Goal: Task Accomplishment & Management: Manage account settings

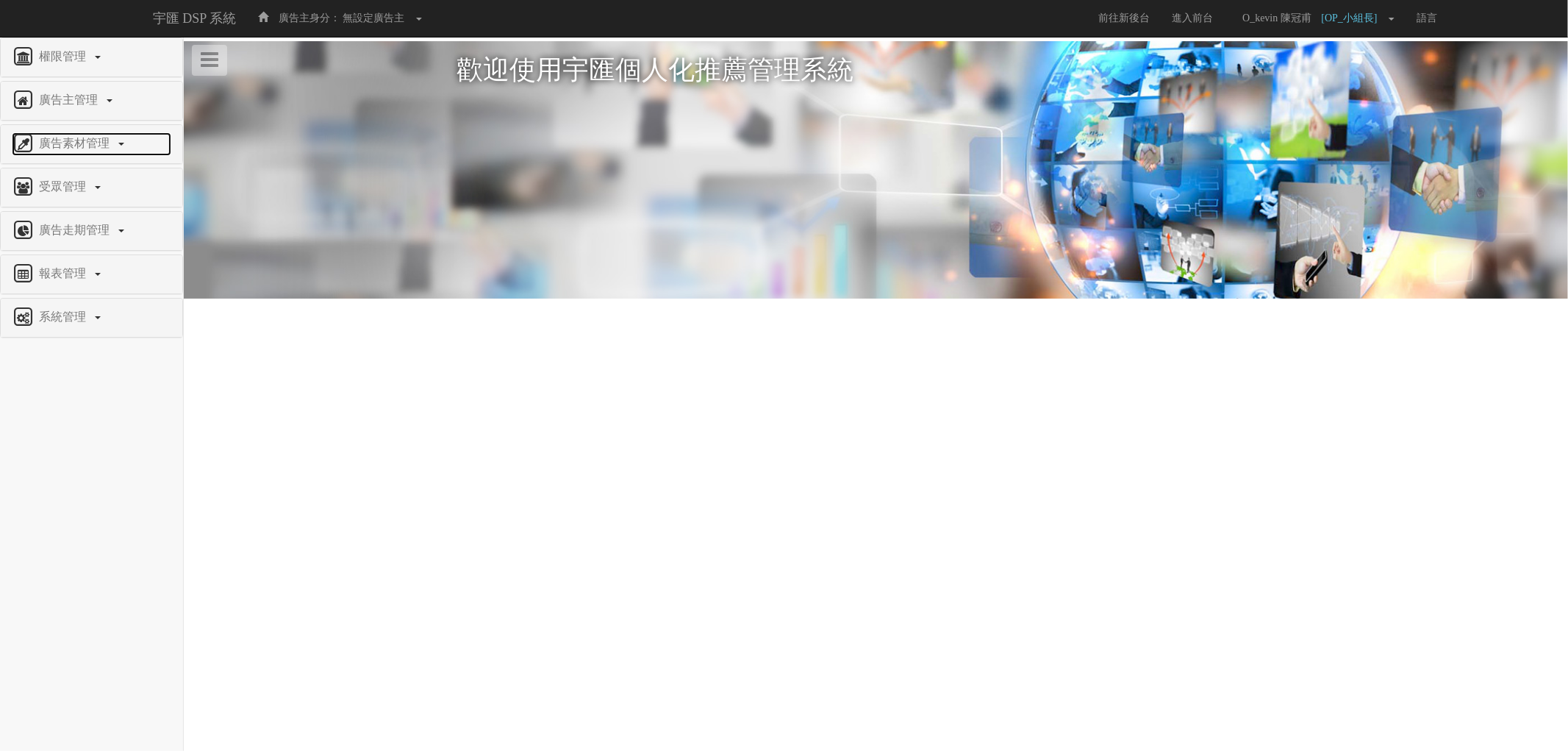
click at [105, 155] on link "廣告素材管理" at bounding box center [92, 144] width 160 height 23
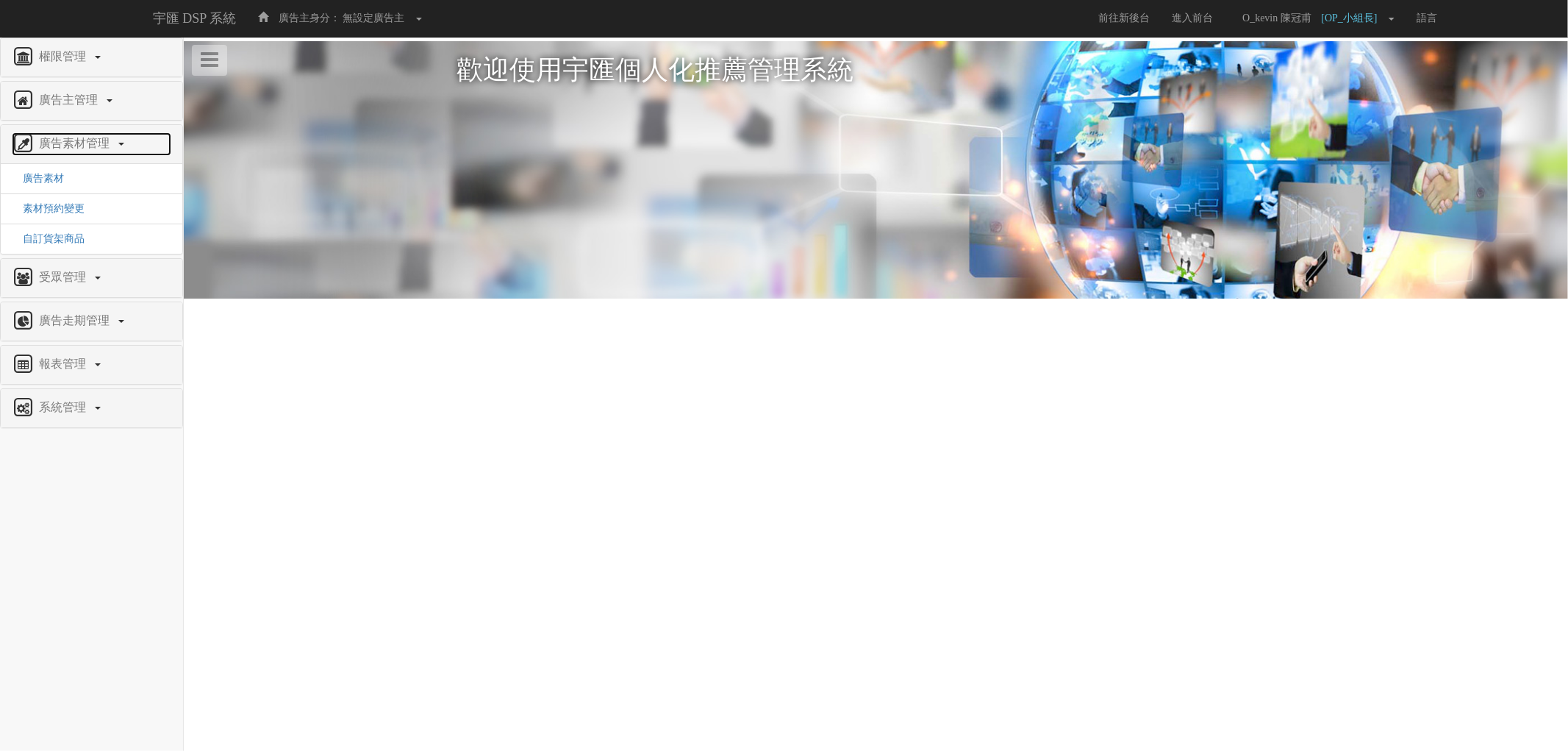
click at [107, 149] on span "廣告素材管理" at bounding box center [75, 143] width 82 height 12
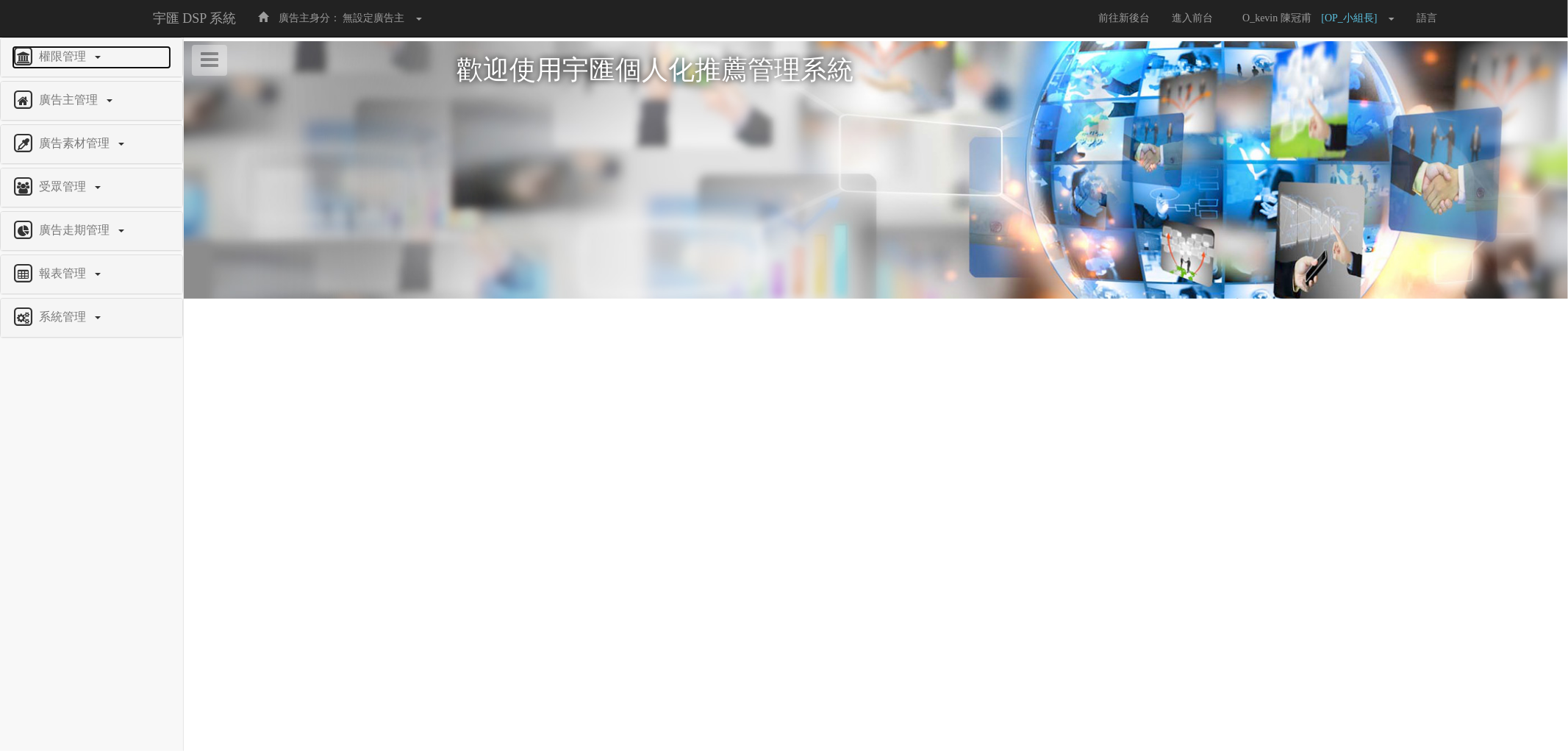
click at [104, 46] on link "權限管理" at bounding box center [92, 57] width 160 height 23
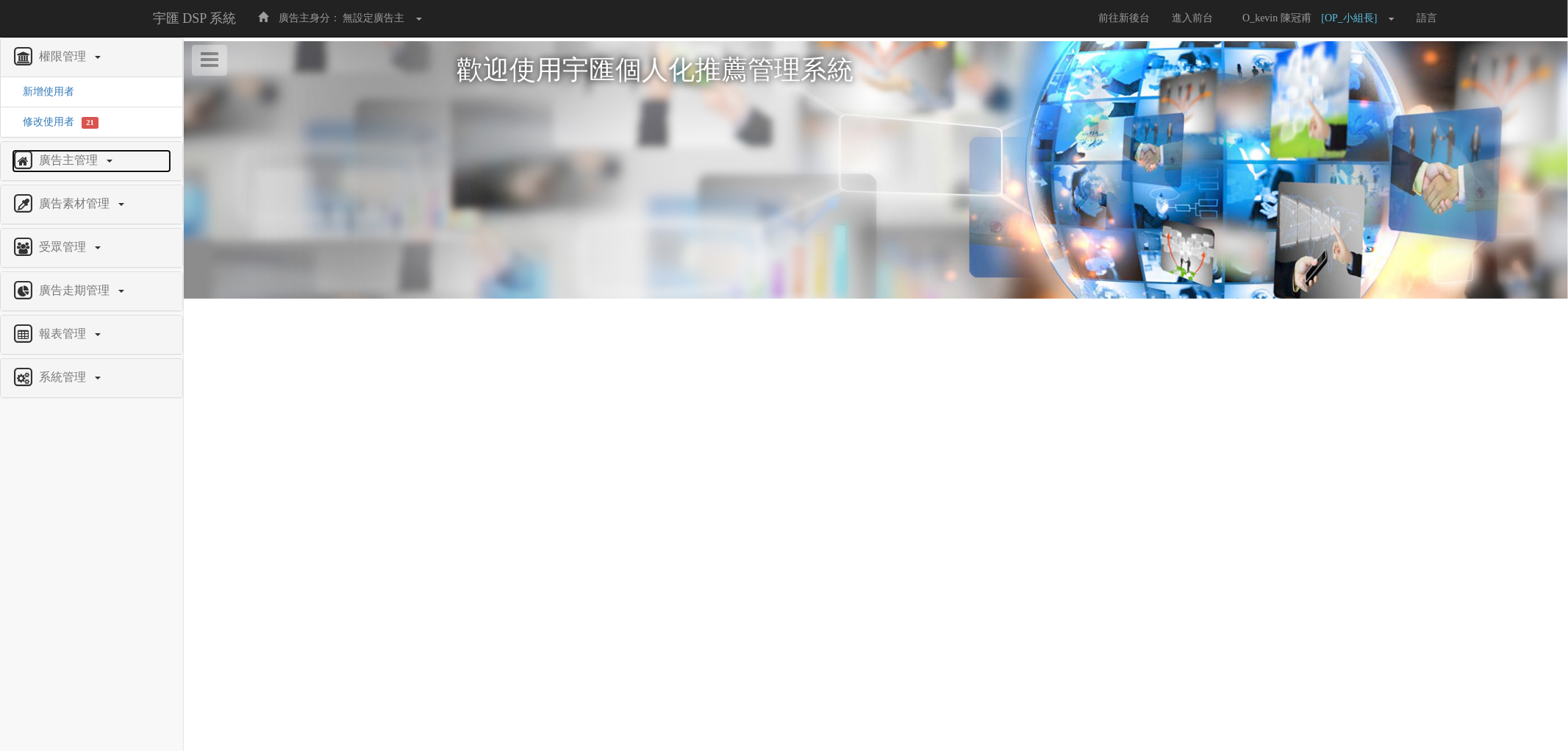
click at [95, 160] on span "廣告主管理" at bounding box center [70, 160] width 70 height 12
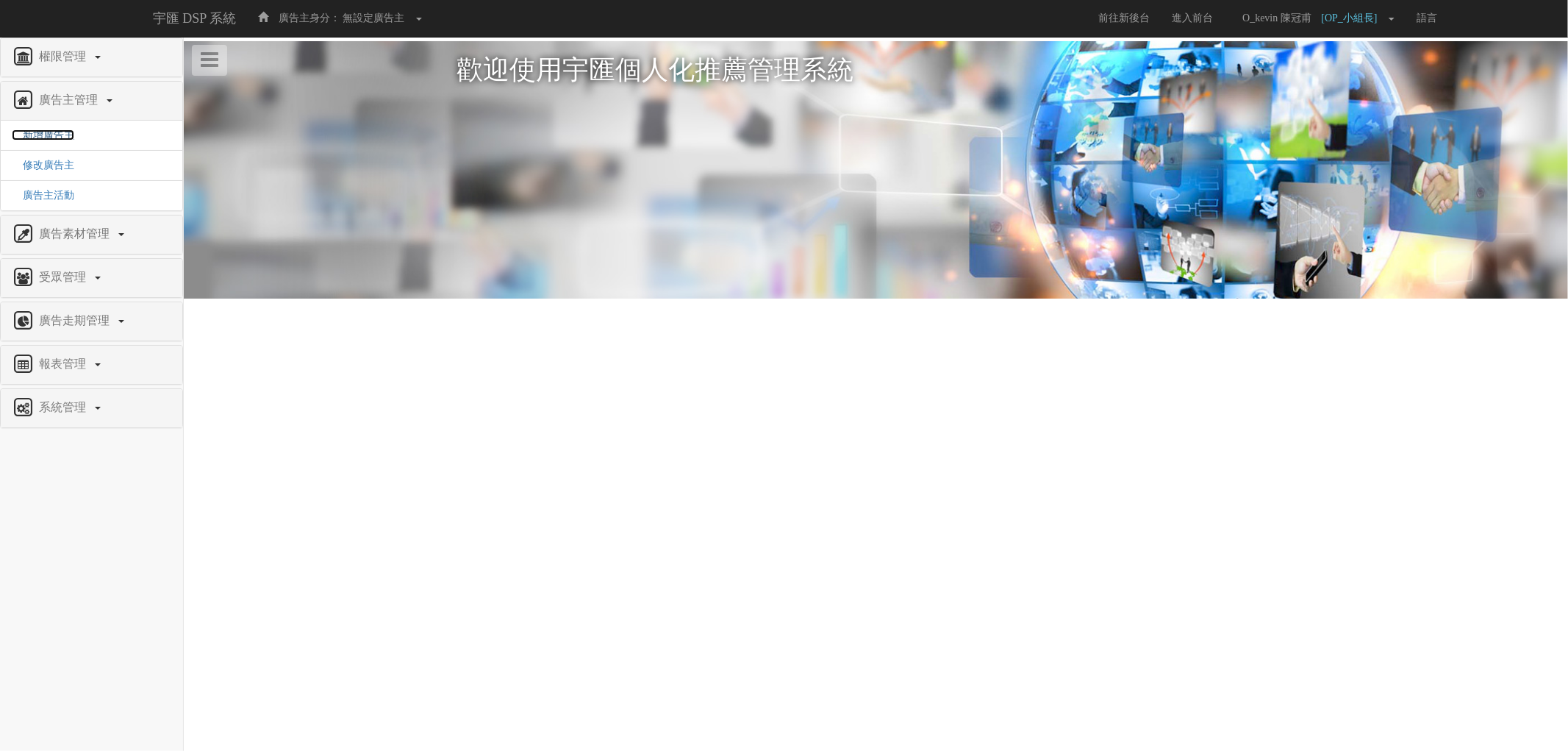
click at [64, 134] on span "新增廣告主" at bounding box center [43, 135] width 63 height 11
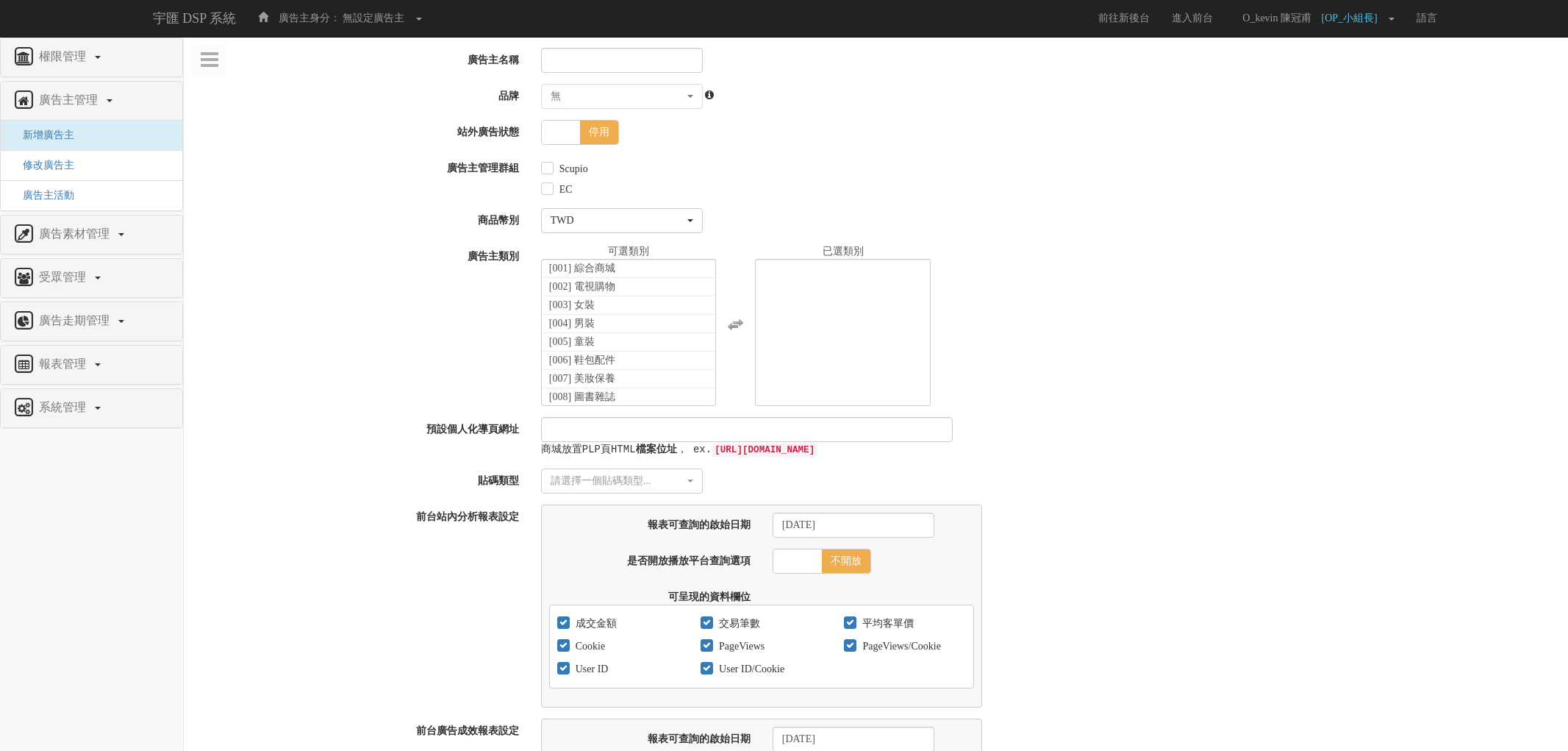
select select
click at [590, 59] on input "廣告主名稱" at bounding box center [619, 61] width 161 height 25
click at [625, 61] on input "廣告主名稱" at bounding box center [619, 61] width 161 height 25
type input "x"
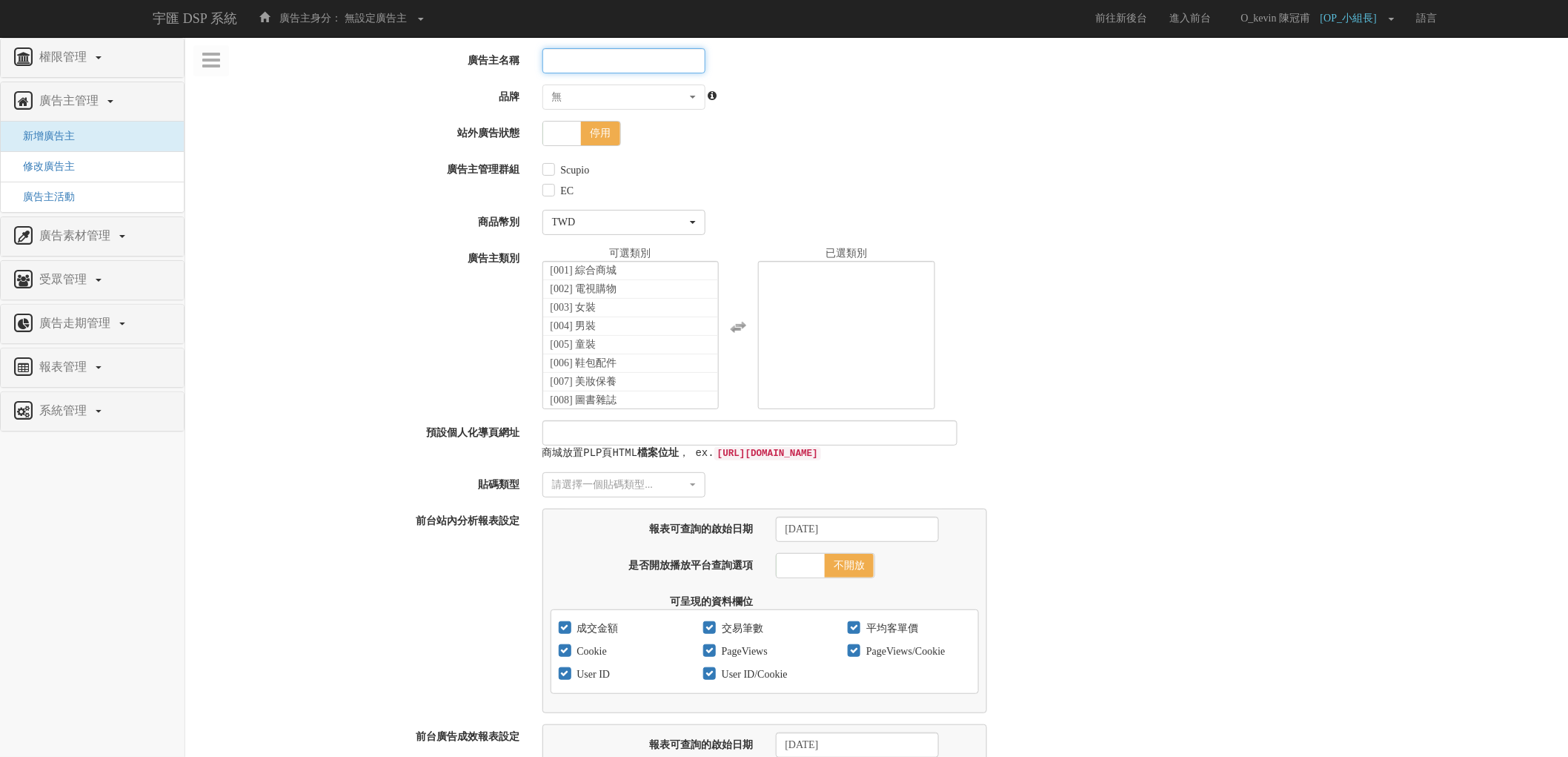
click at [597, 49] on input "廣告主名稱" at bounding box center [624, 61] width 163 height 25
paste input "李施德霖"
type input "李施德霖_屈臣氏"
click at [654, 93] on div "無" at bounding box center [620, 97] width 135 height 15
click at [613, 131] on span "停用" at bounding box center [600, 133] width 38 height 23
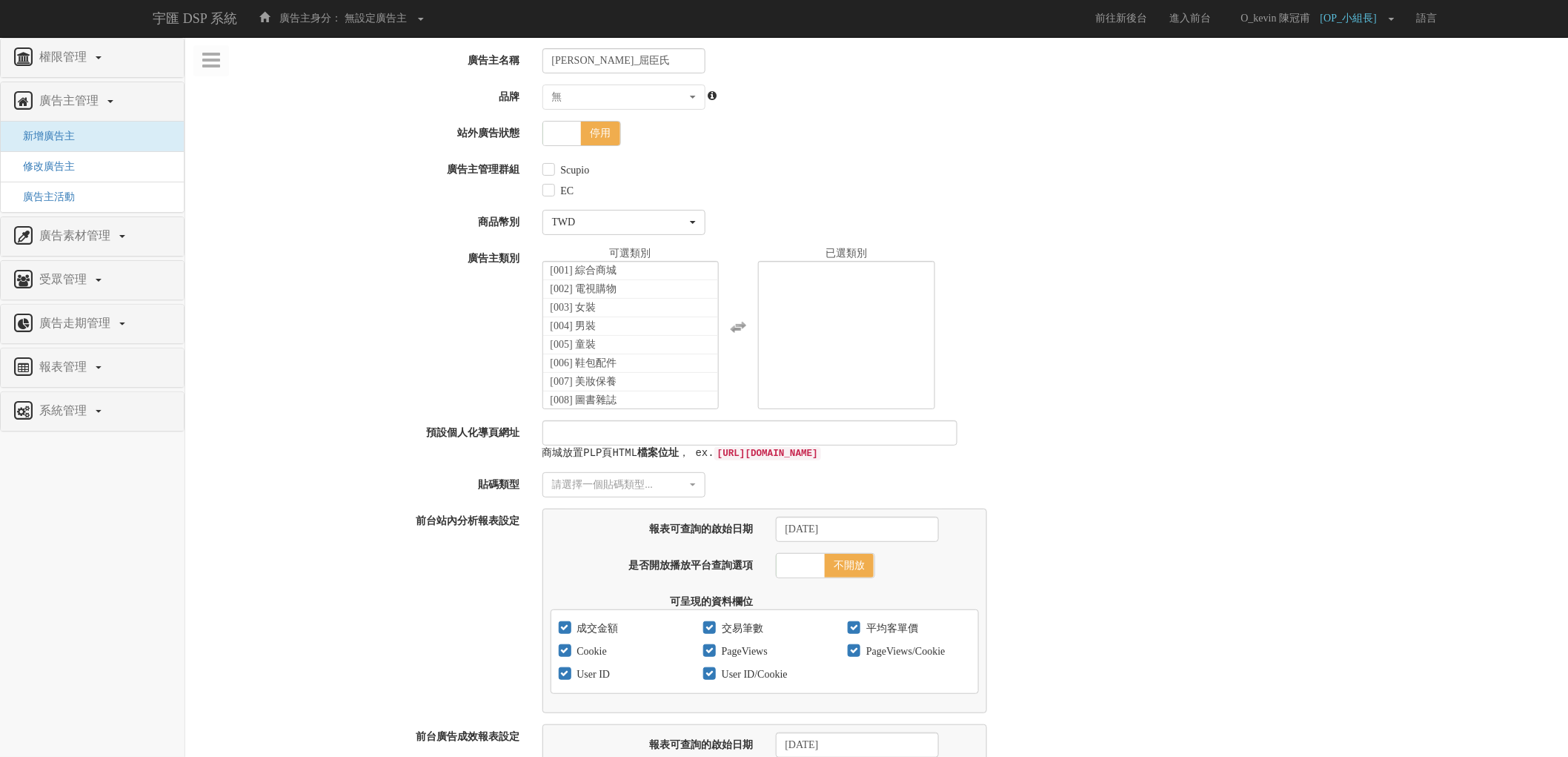
checkbox input "true"
click at [549, 168] on input "Scupio" at bounding box center [547, 170] width 9 height 9
checkbox input "true"
click at [546, 196] on input "EC" at bounding box center [547, 191] width 9 height 9
click at [546, 193] on input "EC" at bounding box center [547, 191] width 9 height 9
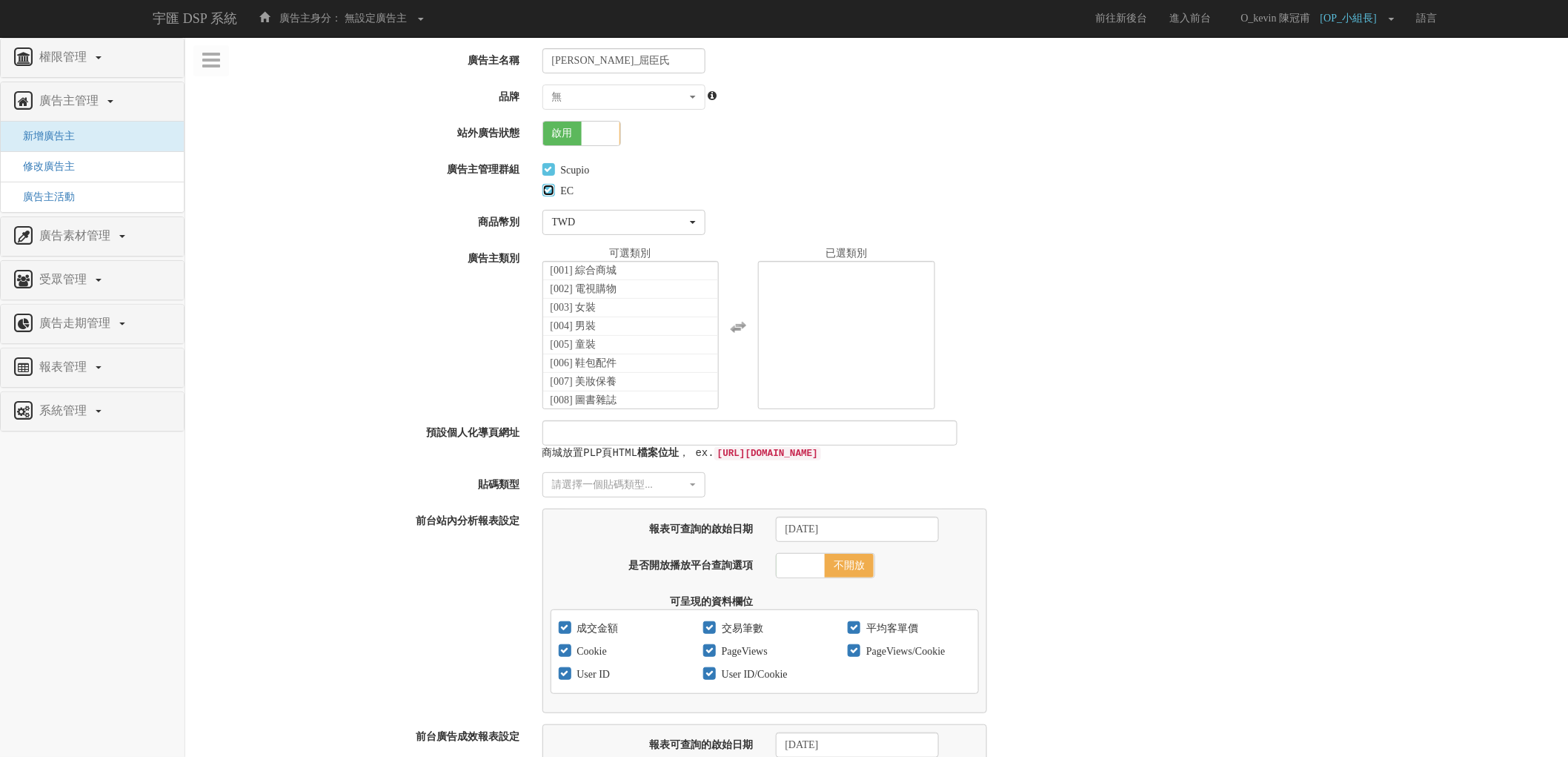
checkbox input "false"
click at [647, 262] on li "[001] 綜合商城" at bounding box center [631, 271] width 175 height 19
select select "1"
click at [640, 365] on li "[007] 美妝保養" at bounding box center [631, 364] width 175 height 19
click at [657, 385] on li "[009] 養生保健" at bounding box center [631, 382] width 175 height 19
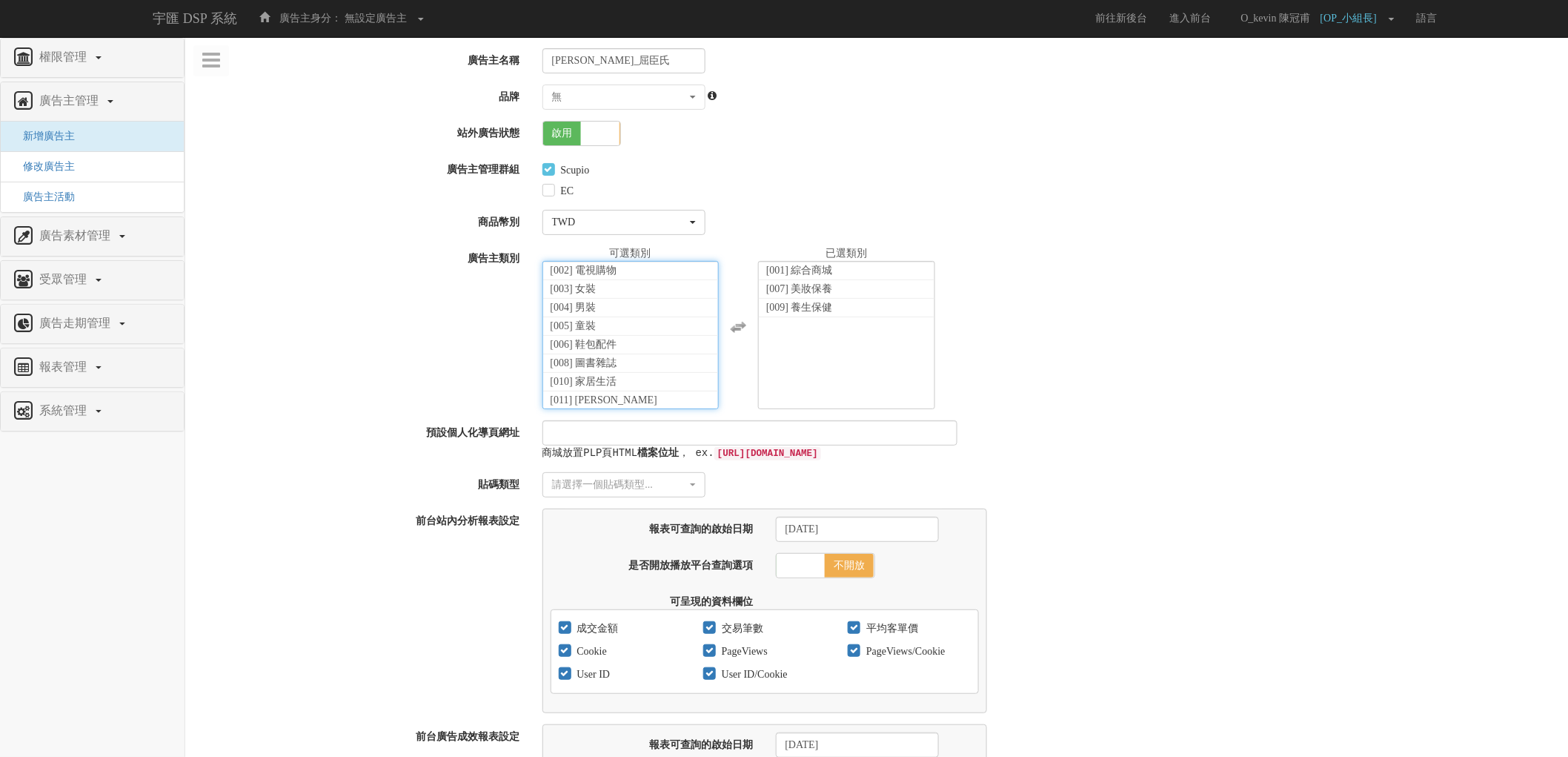
click at [1268, 346] on div "[001] 綜合商城 [002] 電視購物 [003] 女裝 [004] 男裝 [005] 童裝 [006] 鞋包配件 [007] 美妝保養 [008] 圖書…" at bounding box center [1050, 327] width 1038 height 163
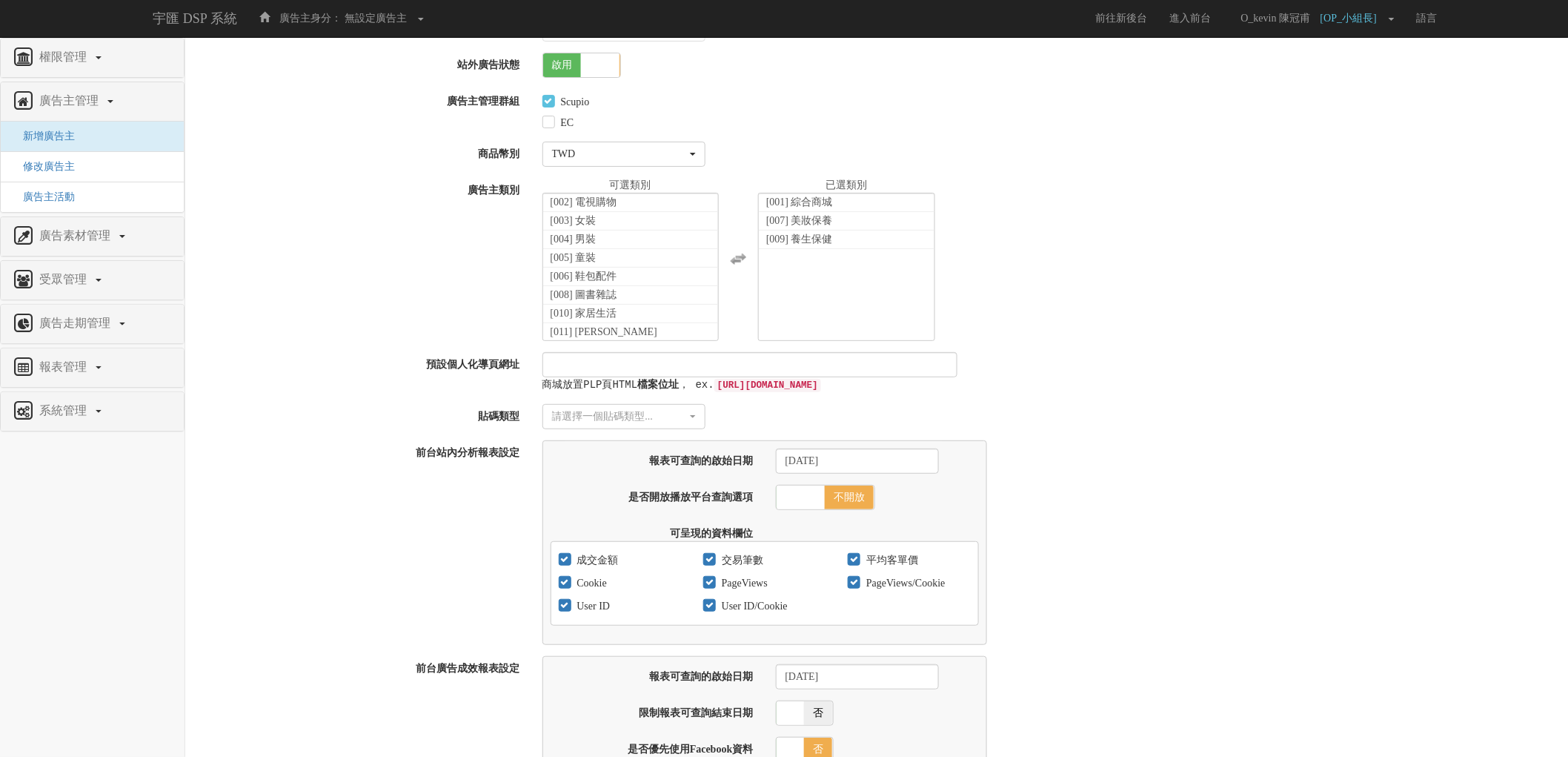
scroll to position [164, 0]
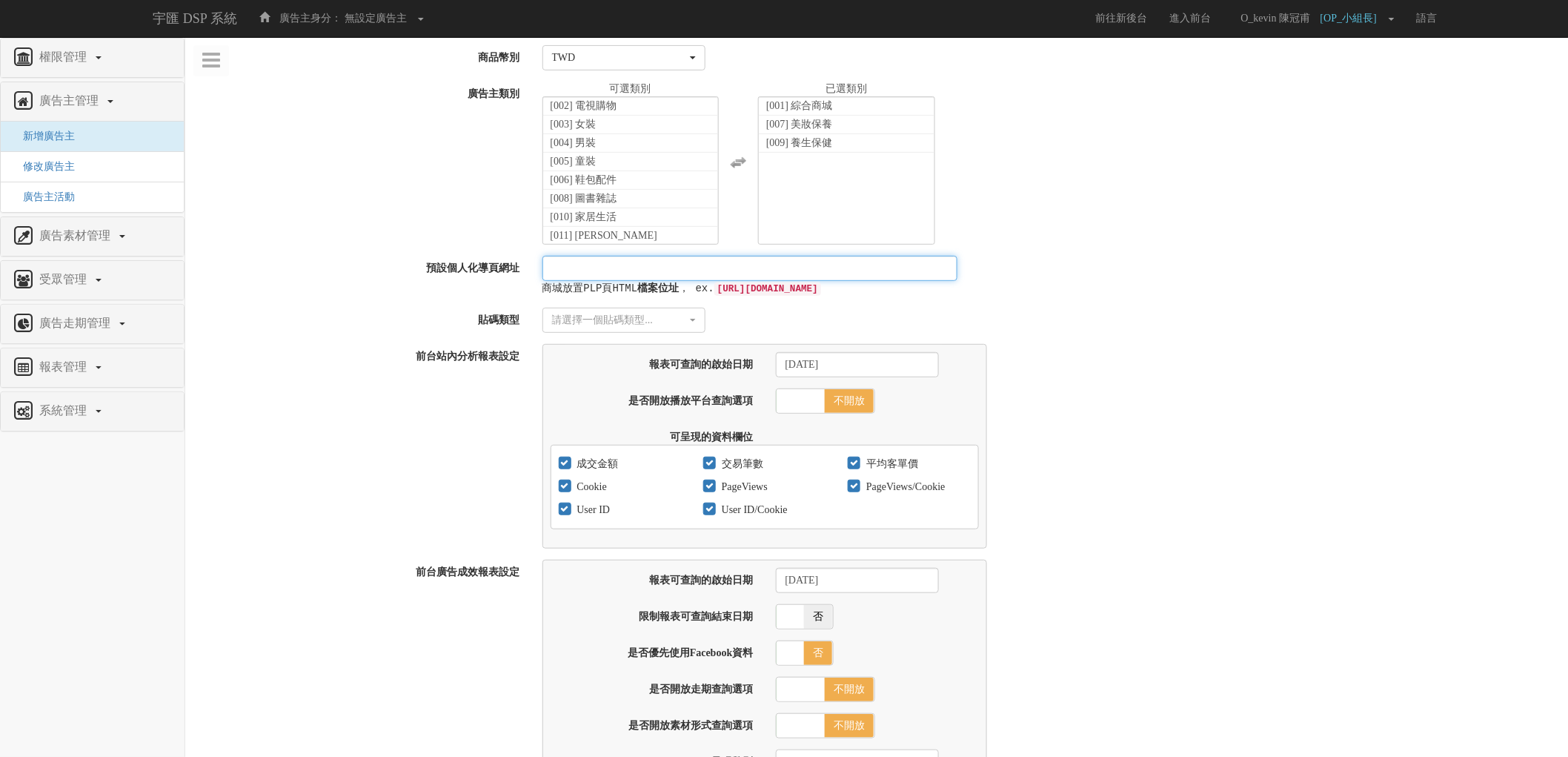
click at [726, 258] on input "預設個人化導頁網址" at bounding box center [750, 269] width 415 height 25
click at [1169, 287] on div "商城放置PLP頁HTML 檔案位址 ， ex. http://www.bridgewell.com.tw/index.html" at bounding box center [1050, 276] width 1038 height 41
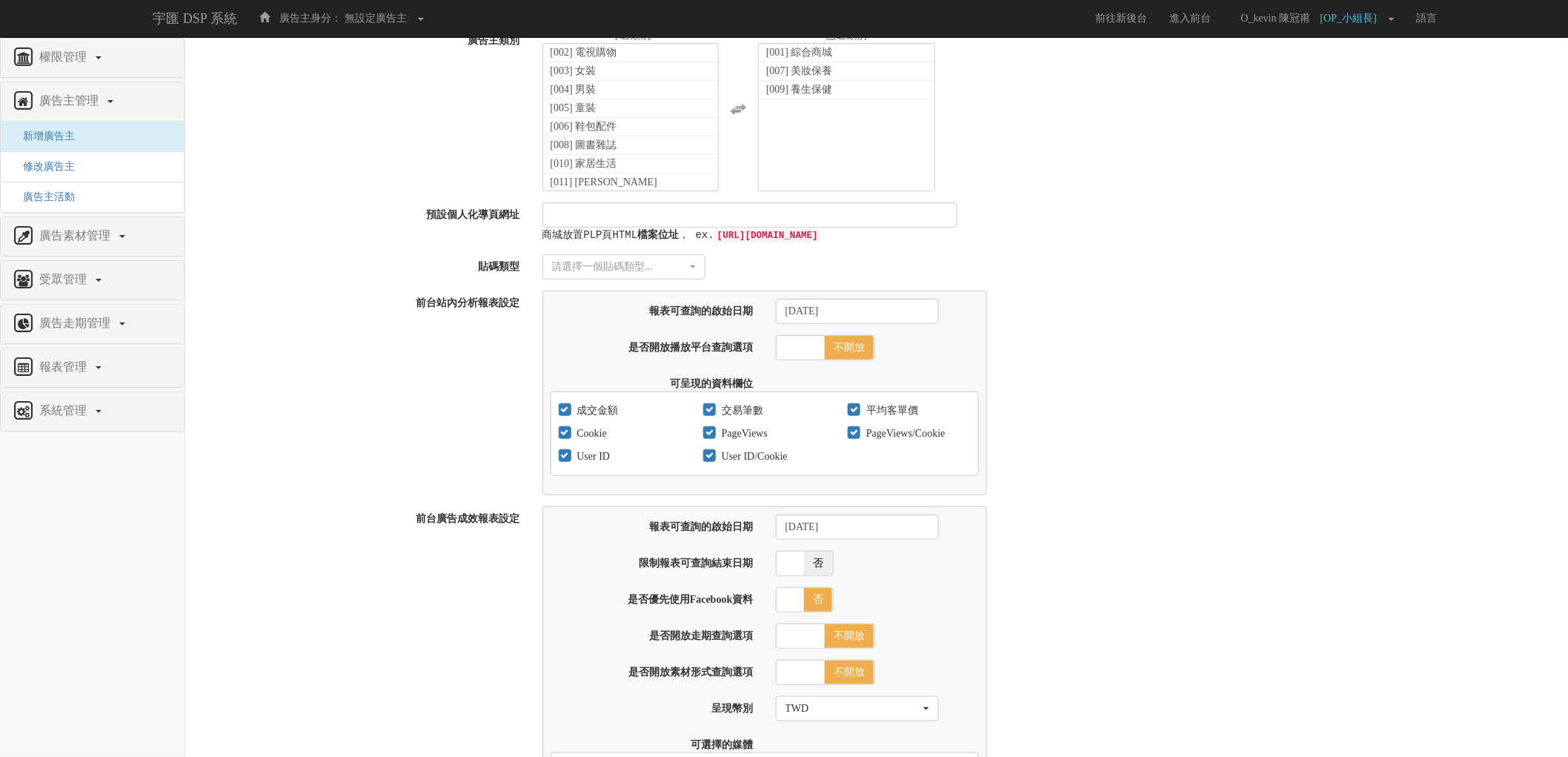
scroll to position [247, 0]
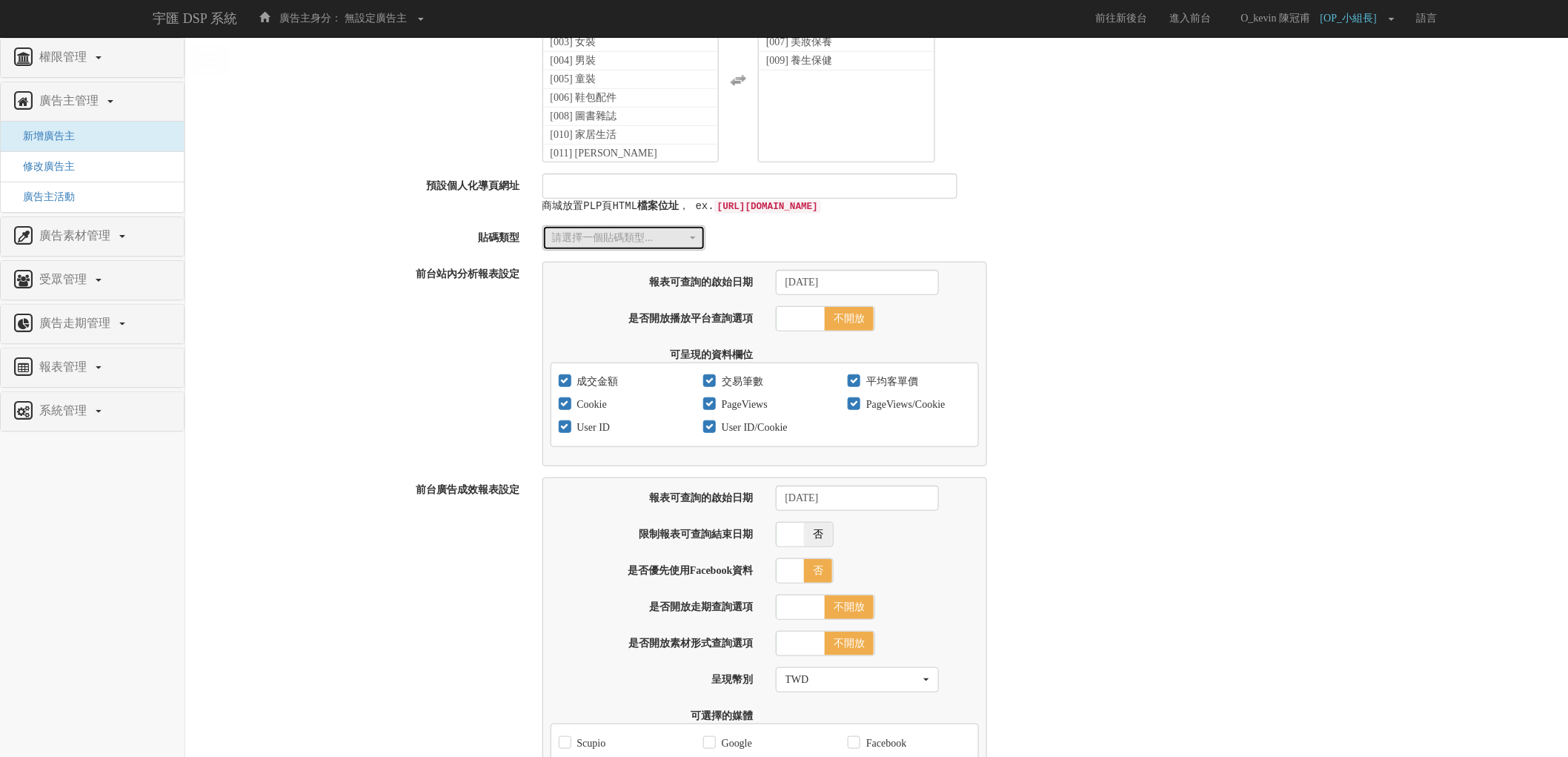
click at [646, 232] on div "請選擇一個貼碼類型..." at bounding box center [620, 238] width 135 height 15
click at [617, 290] on link "傳統貼碼" at bounding box center [624, 285] width 161 height 20
select select "Traditional_Complicate"
click at [1015, 277] on div "報表可查詢的啟始日期 2017-02-01 是否開放播放平台查詢選項 開放 不開放 可呈現的資料欄位 成交金額 交易筆數 平均客單價 Cookie" at bounding box center [1050, 363] width 1038 height 204
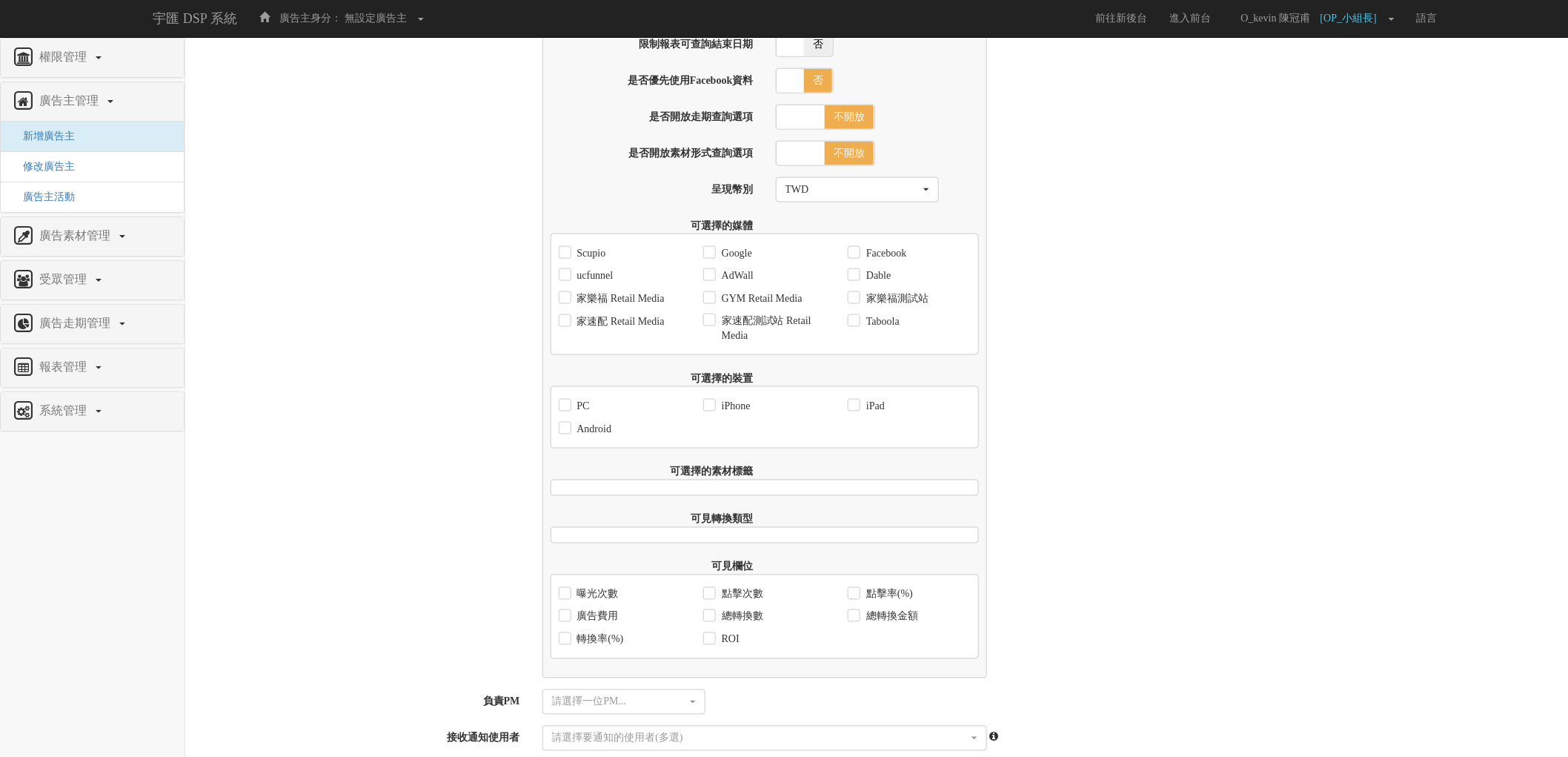
scroll to position [741, 0]
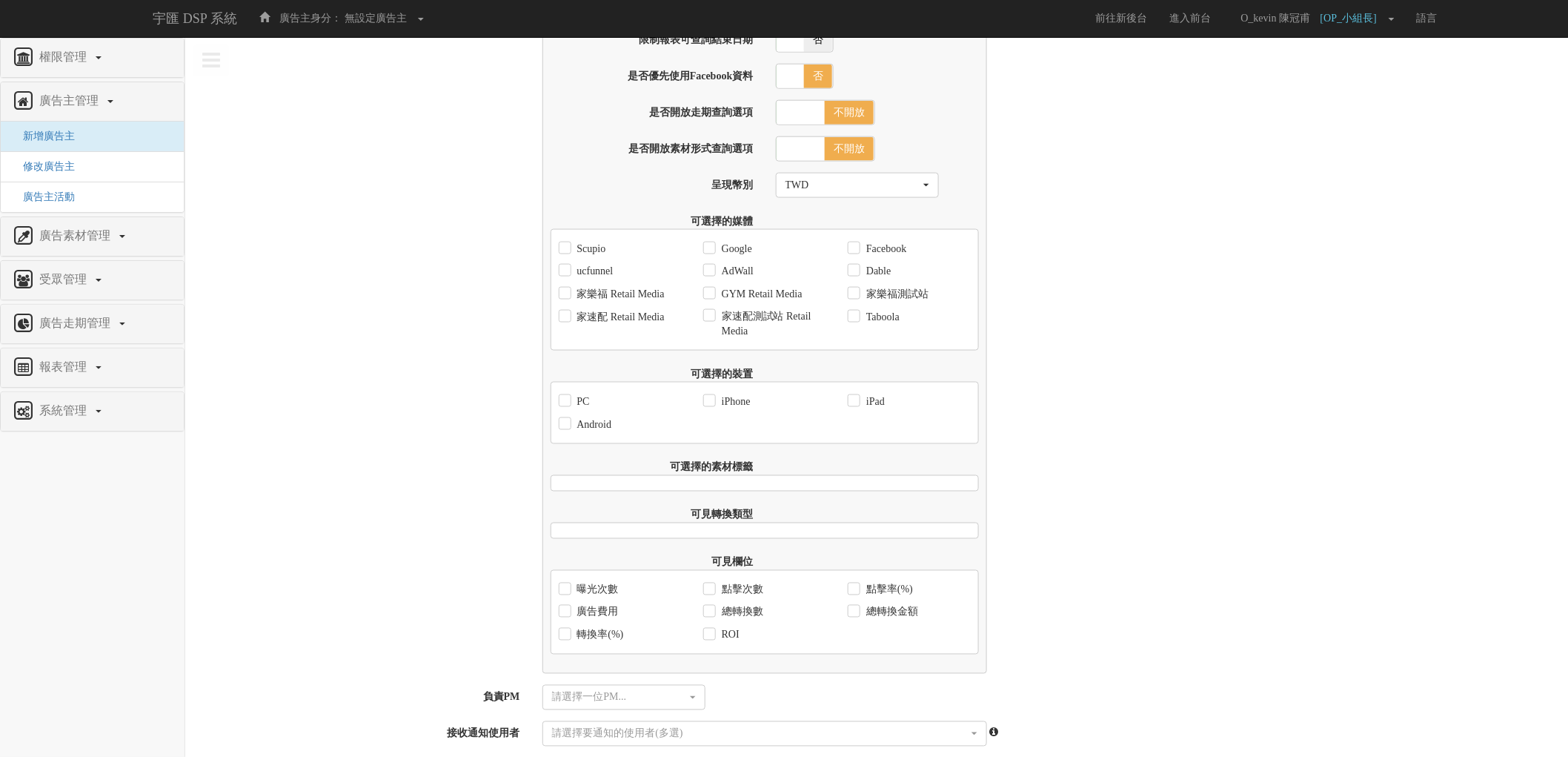
click at [591, 252] on label "Scupio" at bounding box center [590, 249] width 33 height 15
click at [568, 252] on input "Scupio" at bounding box center [563, 249] width 9 height 9
checkbox input "true"
click at [590, 279] on label "ucfunnel" at bounding box center [593, 271] width 40 height 15
click at [568, 276] on input "ucfunnel" at bounding box center [563, 272] width 9 height 9
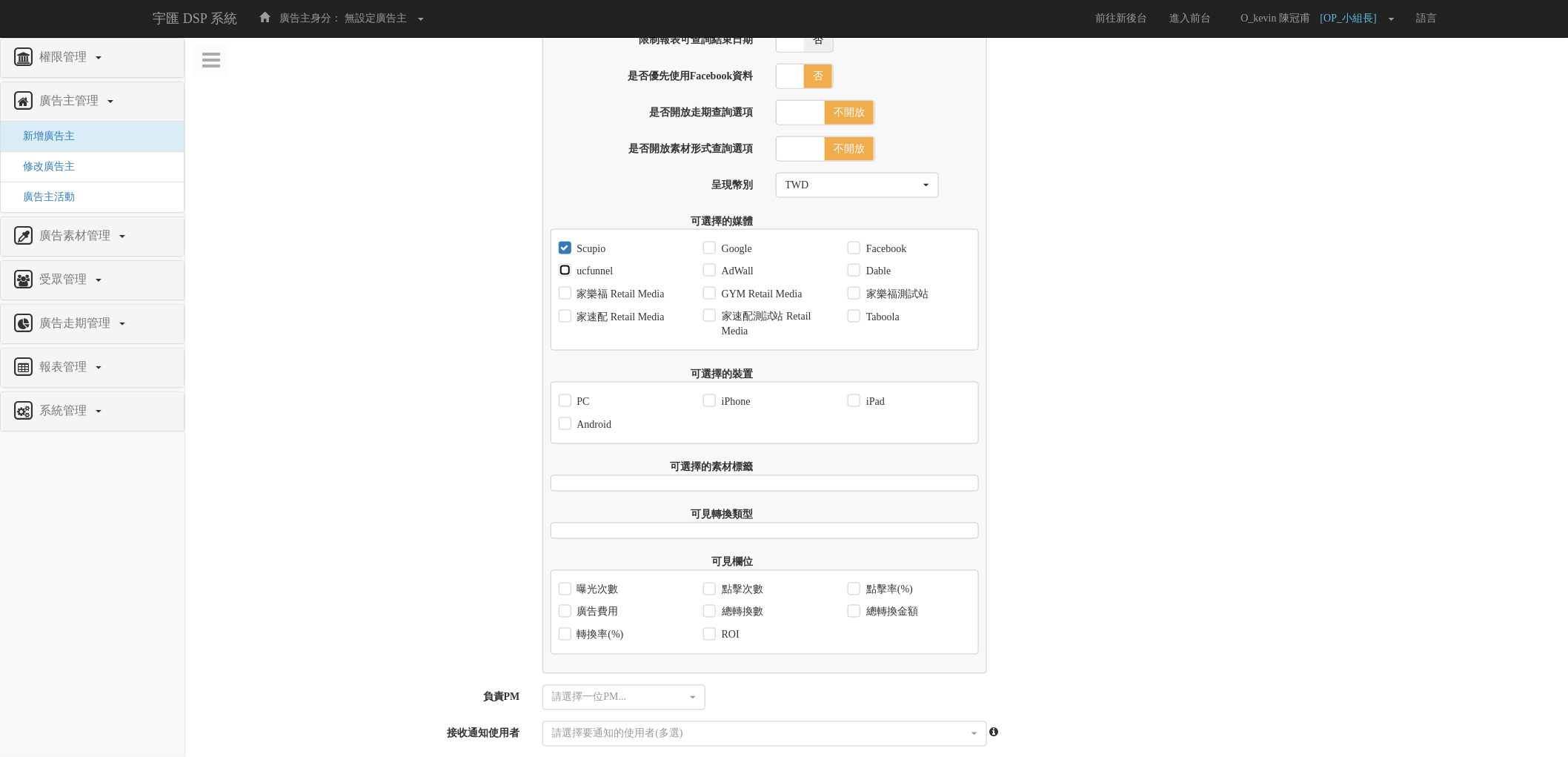
checkbox input "true"
drag, startPoint x: 592, startPoint y: 295, endPoint x: 604, endPoint y: 325, distance: 32.3
click at [592, 297] on label "家樂福 Retail Media" at bounding box center [619, 294] width 91 height 15
click at [568, 297] on input "家樂福 Retail Media" at bounding box center [563, 294] width 9 height 9
checkbox input "true"
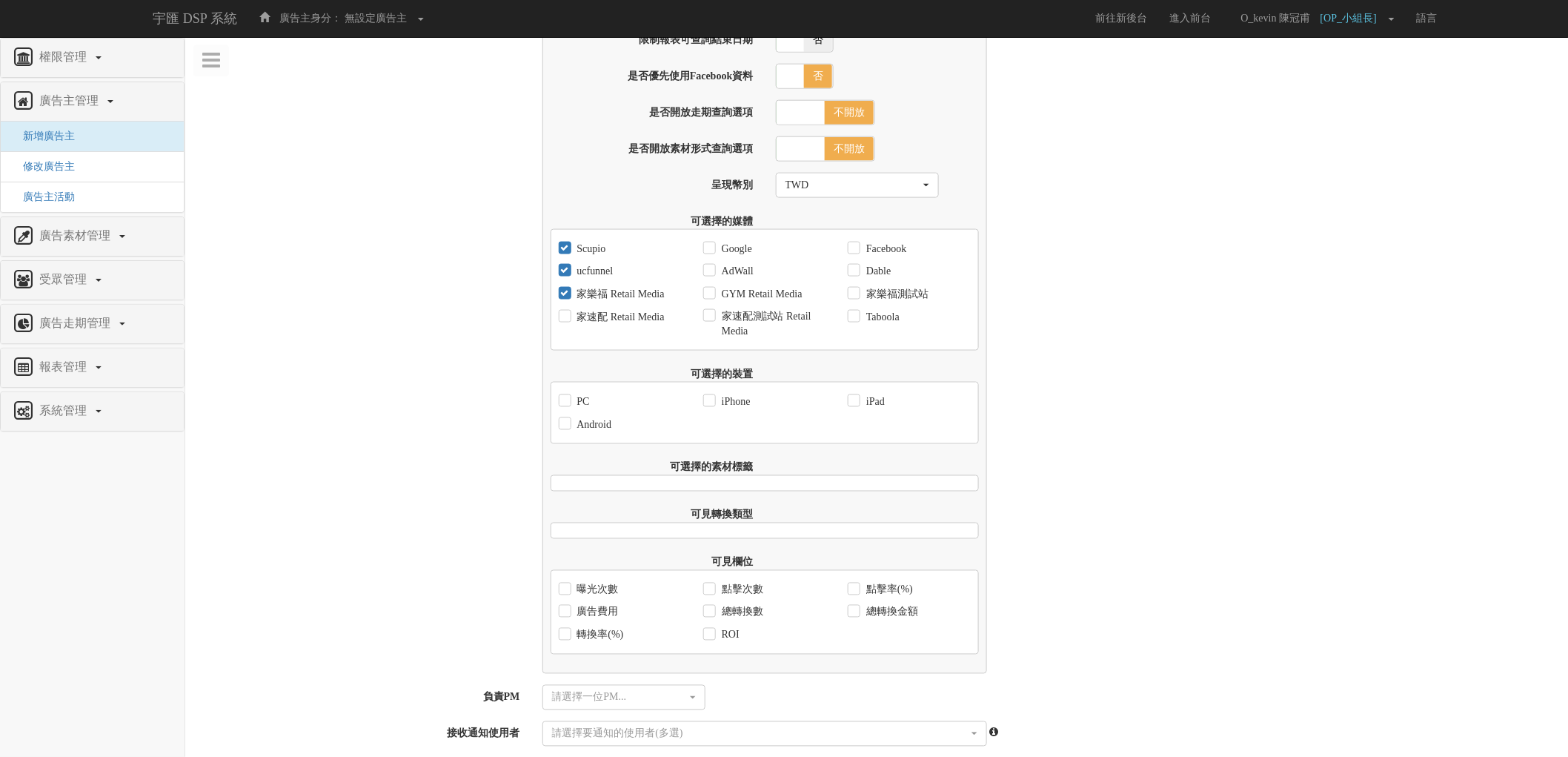
click at [605, 325] on label "家速配 Retail Media" at bounding box center [619, 317] width 91 height 15
click at [568, 322] on input "家速配 Retail Media" at bounding box center [563, 317] width 9 height 9
checkbox input "true"
click at [635, 301] on label "家樂福 Retail Media" at bounding box center [619, 294] width 91 height 15
click at [568, 299] on input "家樂福 Retail Media" at bounding box center [563, 294] width 9 height 9
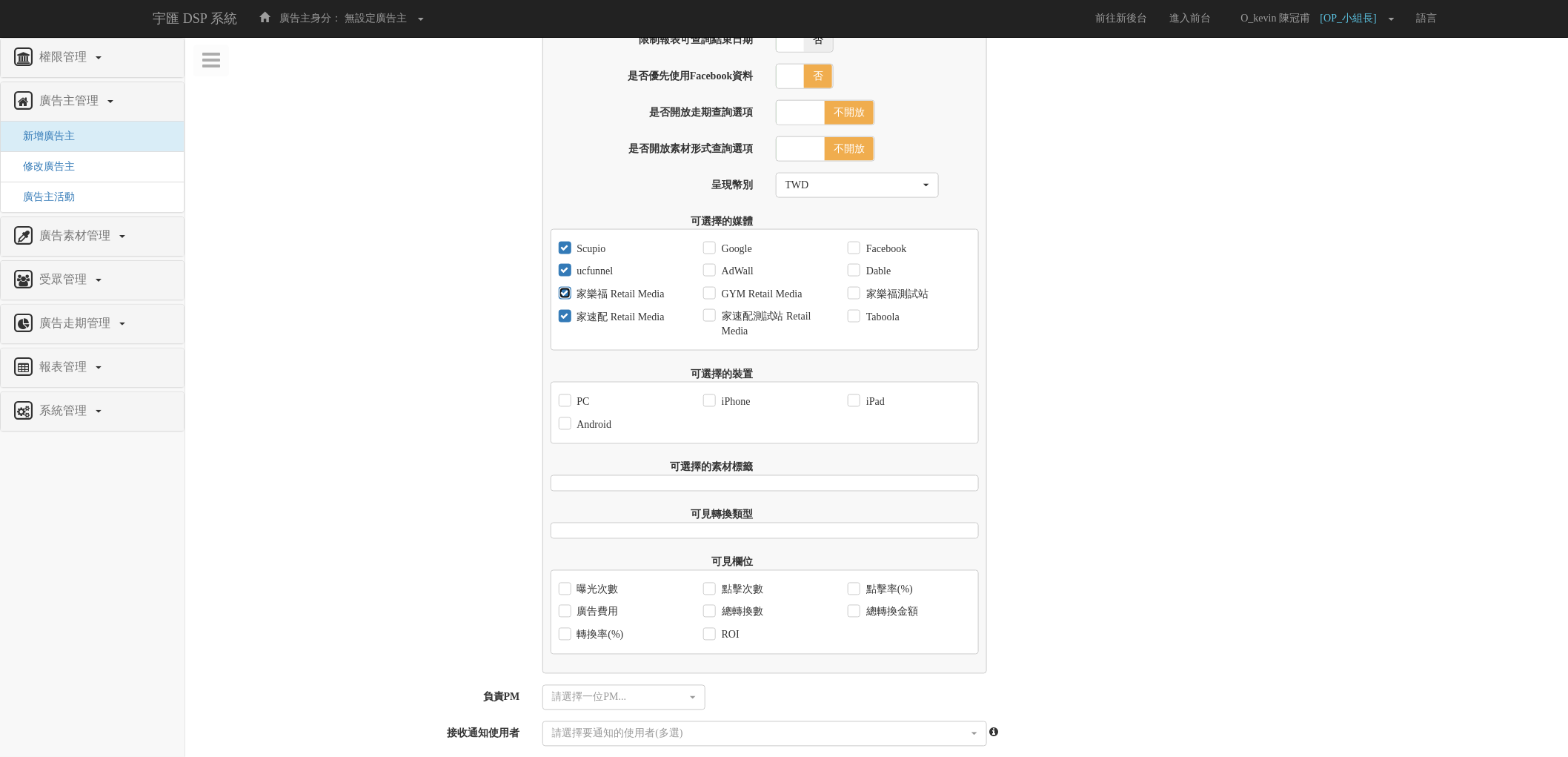
checkbox input "false"
click at [632, 315] on div "家速配 Retail Media" at bounding box center [611, 316] width 106 height 23
drag, startPoint x: 639, startPoint y: 324, endPoint x: 649, endPoint y: 319, distance: 11.2
click at [640, 324] on label "家速配 Retail Media" at bounding box center [619, 317] width 91 height 15
click at [568, 322] on input "家速配 Retail Media" at bounding box center [563, 317] width 9 height 9
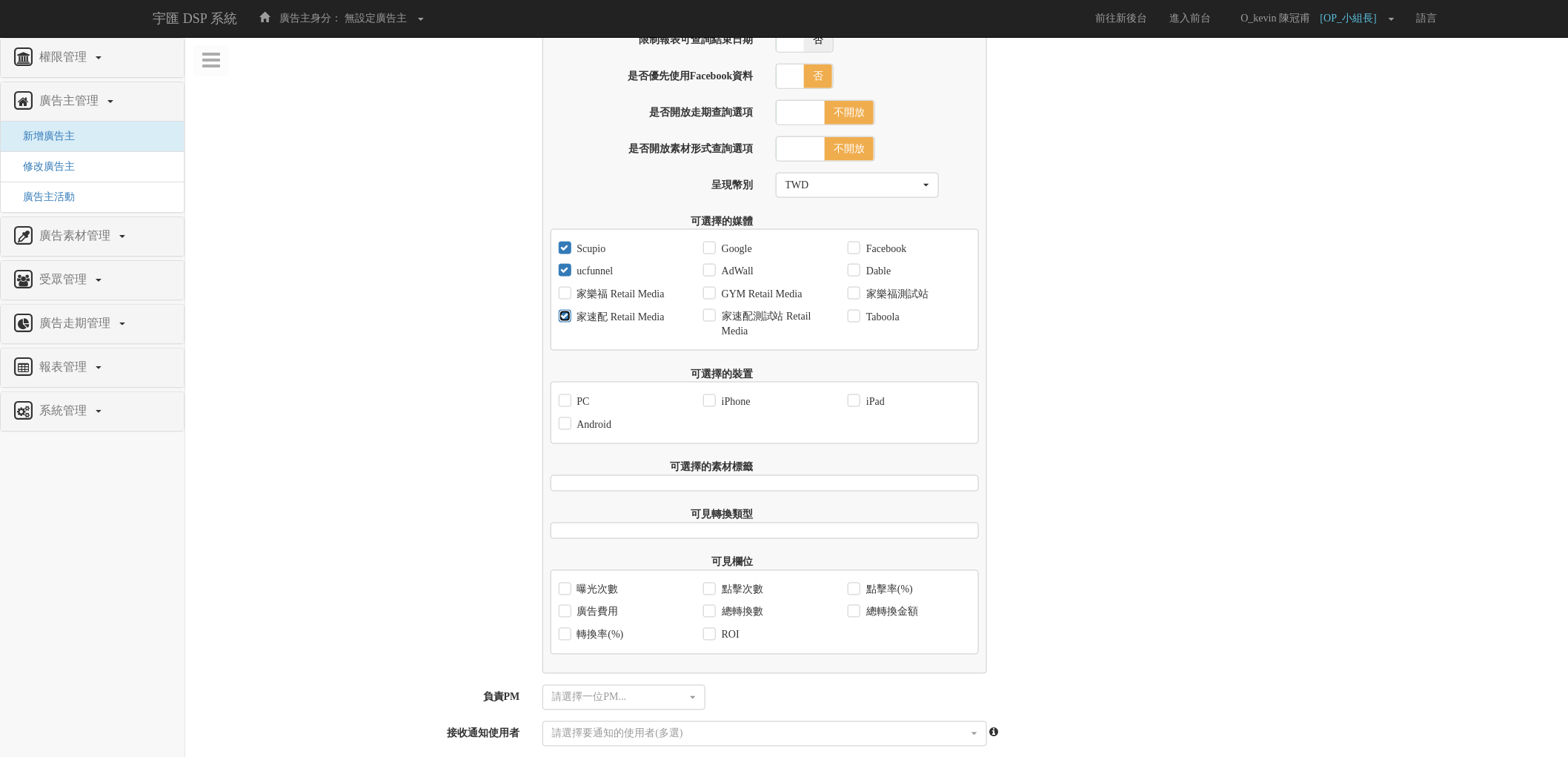
checkbox input "false"
click at [730, 279] on label "AdWall" at bounding box center [735, 271] width 35 height 15
click at [713, 276] on input "AdWall" at bounding box center [708, 272] width 9 height 9
checkbox input "true"
click at [739, 257] on label "Google" at bounding box center [735, 249] width 34 height 15
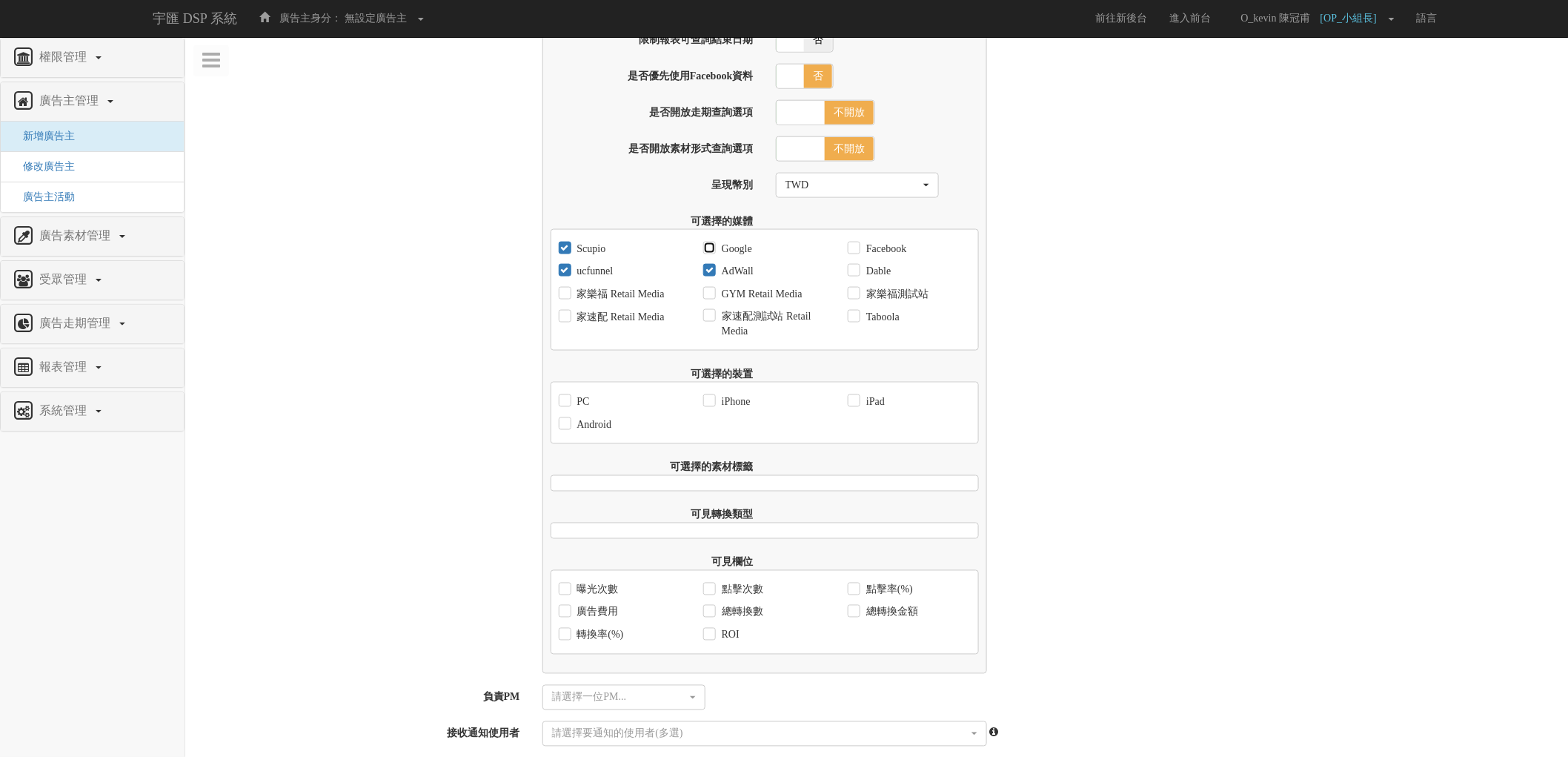
click at [713, 254] on input "Google" at bounding box center [708, 249] width 9 height 9
checkbox input "true"
click at [883, 257] on label "Facebook" at bounding box center [884, 249] width 44 height 15
click at [858, 254] on input "Facebook" at bounding box center [852, 249] width 9 height 9
checkbox input "true"
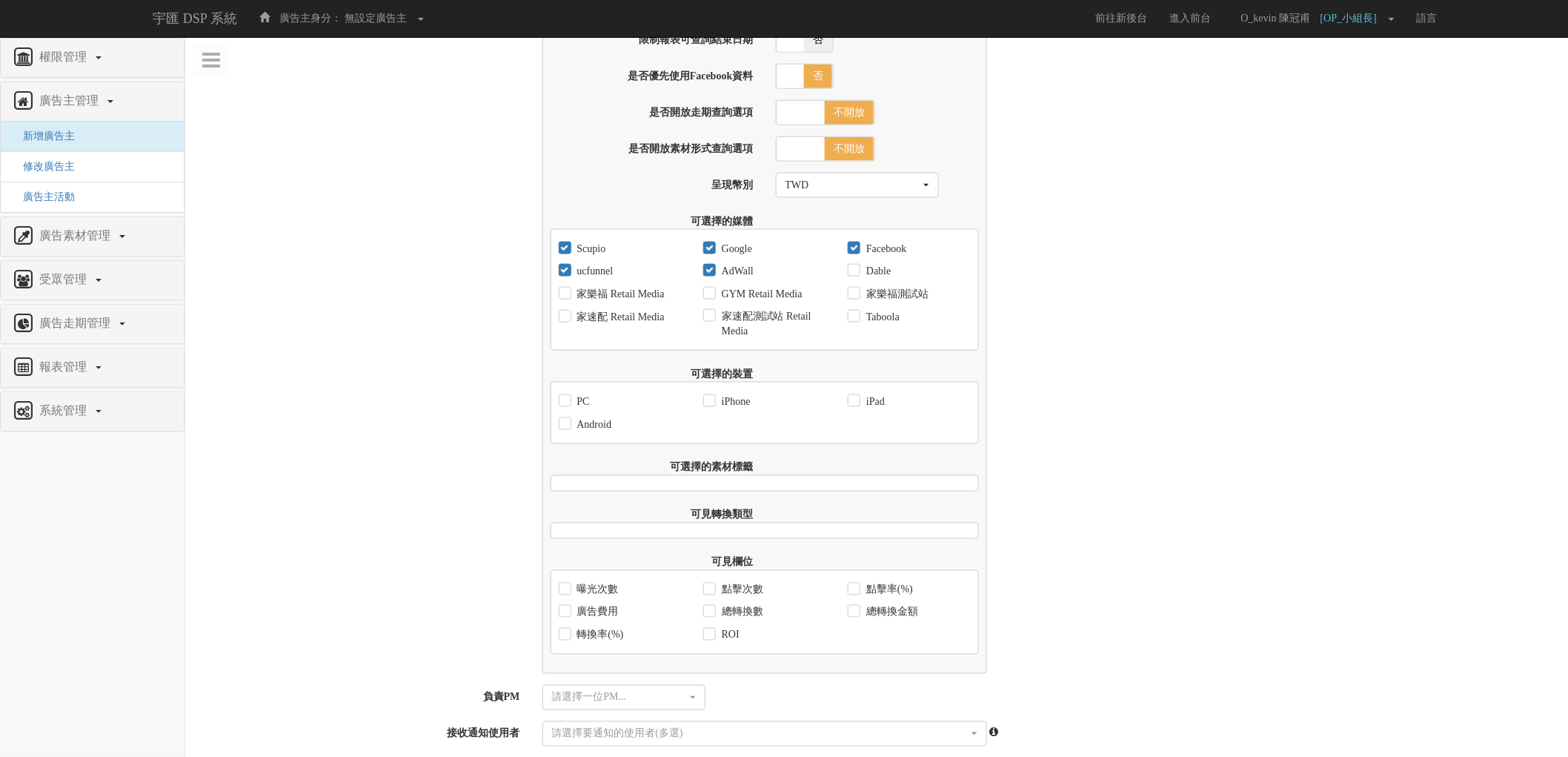
click at [884, 279] on label "Dable" at bounding box center [876, 271] width 28 height 15
click at [858, 276] on input "Dable" at bounding box center [852, 272] width 9 height 9
checkbox input "true"
click at [891, 325] on label "Taboola" at bounding box center [880, 317] width 37 height 15
click at [858, 322] on input "Taboola" at bounding box center [852, 317] width 9 height 9
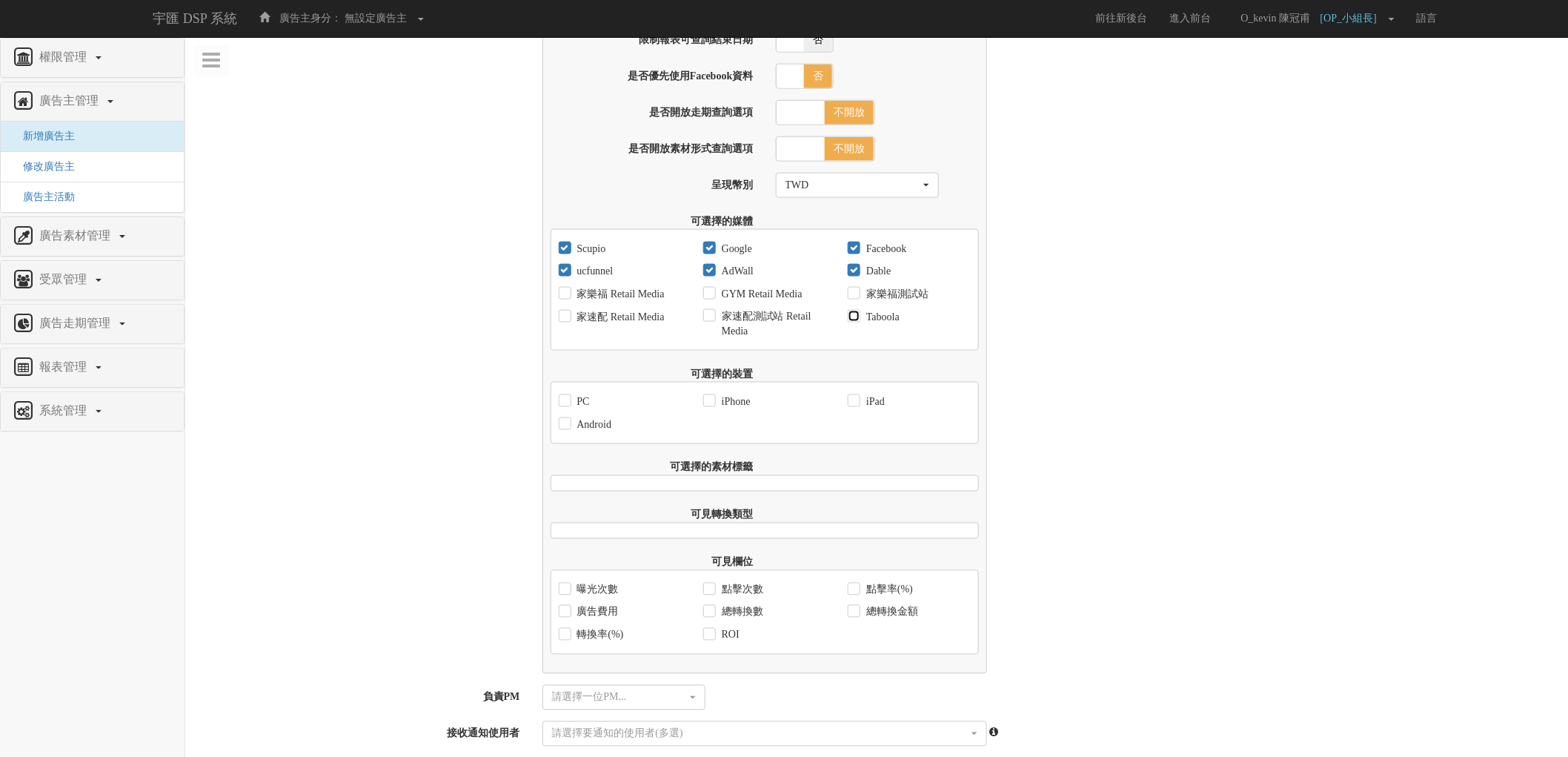
checkbox input "true"
click at [592, 412] on div "PC" at bounding box center [620, 401] width 145 height 23
click at [580, 409] on label "PC" at bounding box center [581, 402] width 16 height 15
click at [568, 406] on input "PC" at bounding box center [563, 402] width 9 height 9
checkbox input "true"
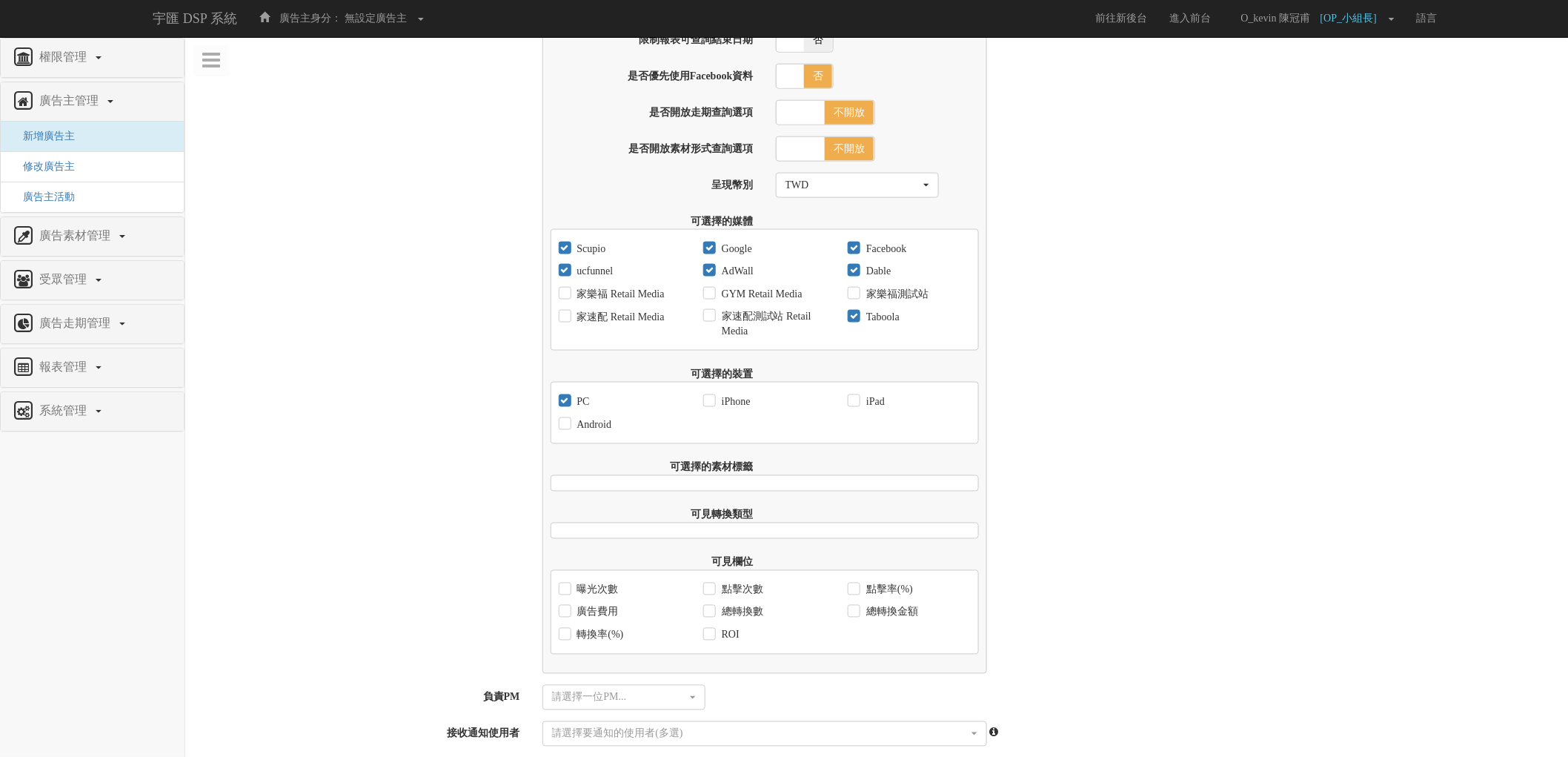
click at [581, 432] on label "Android" at bounding box center [592, 424] width 38 height 15
click at [728, 409] on label "iPhone" at bounding box center [735, 402] width 33 height 15
click at [713, 406] on input "iPhone" at bounding box center [708, 402] width 9 height 9
checkbox input "true"
click at [559, 429] on input "Android" at bounding box center [563, 424] width 9 height 9
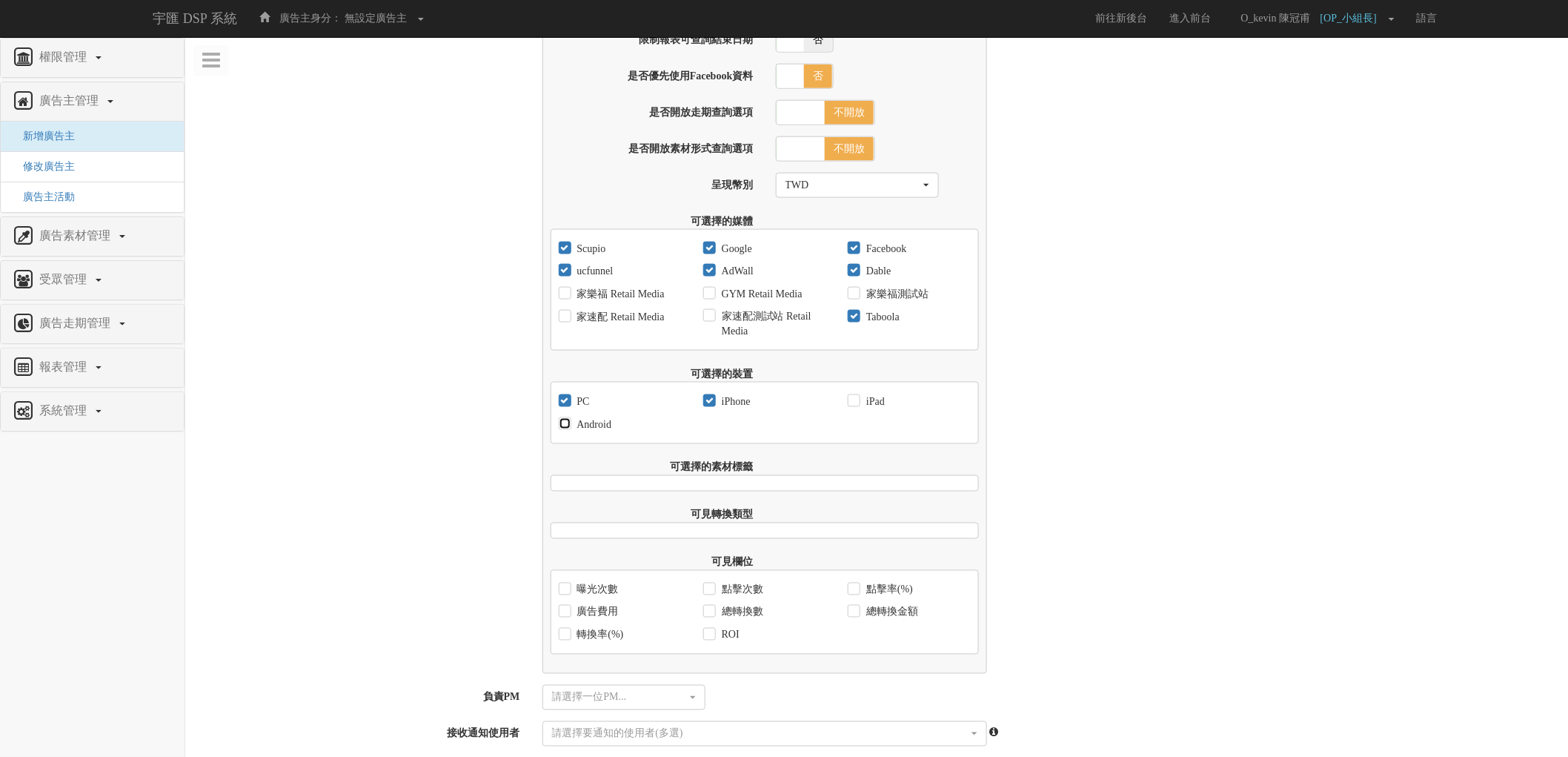
checkbox input "true"
click at [851, 406] on input "iPad" at bounding box center [852, 402] width 9 height 9
checkbox input "true"
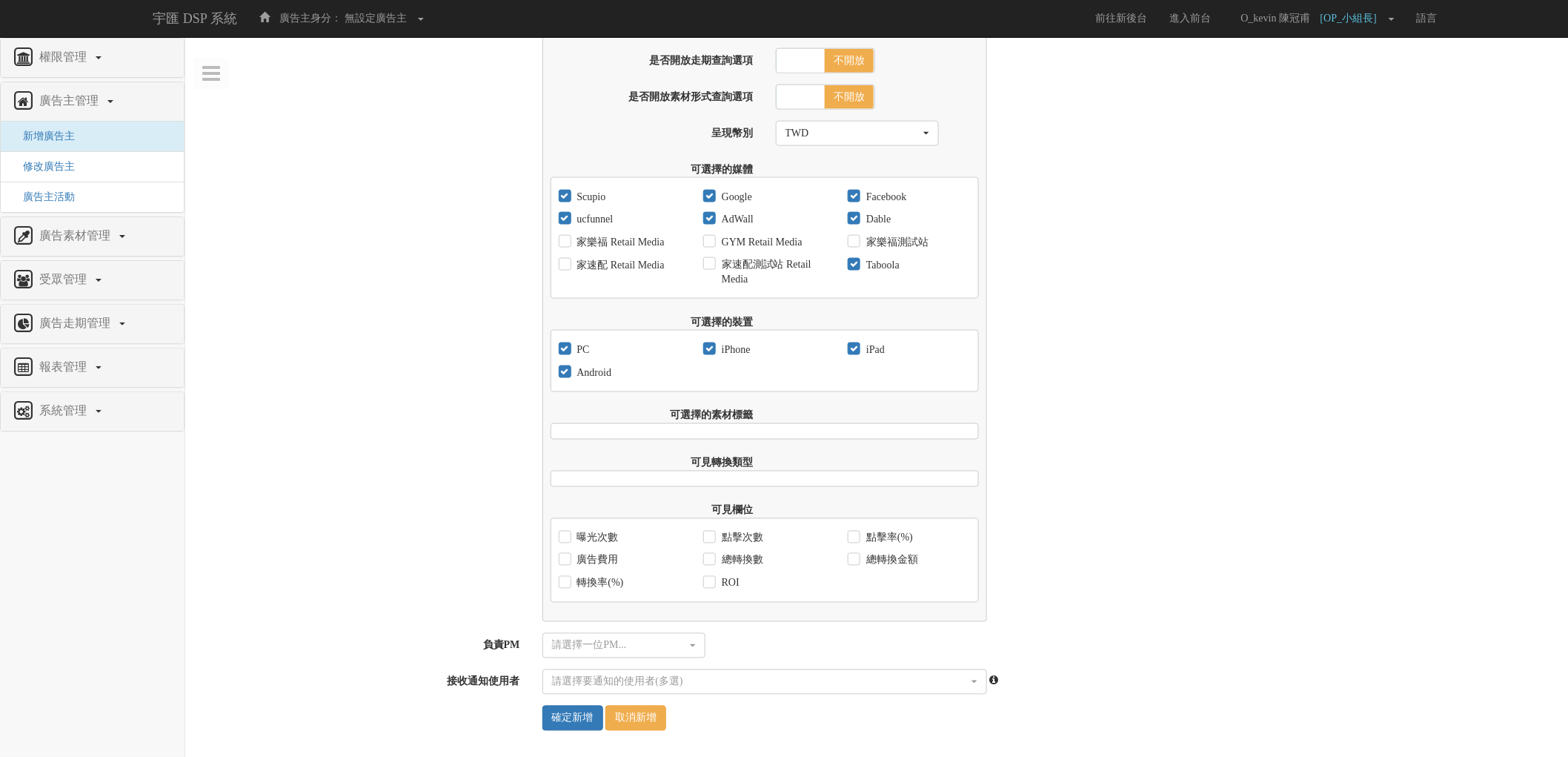
click at [601, 531] on label "曝光次數" at bounding box center [596, 538] width 45 height 15
click at [568, 533] on input "曝光次數" at bounding box center [563, 538] width 9 height 9
checkbox input "true"
click at [605, 562] on label "廣告費用" at bounding box center [596, 561] width 45 height 15
click at [568, 562] on input "廣告費用" at bounding box center [563, 561] width 9 height 9
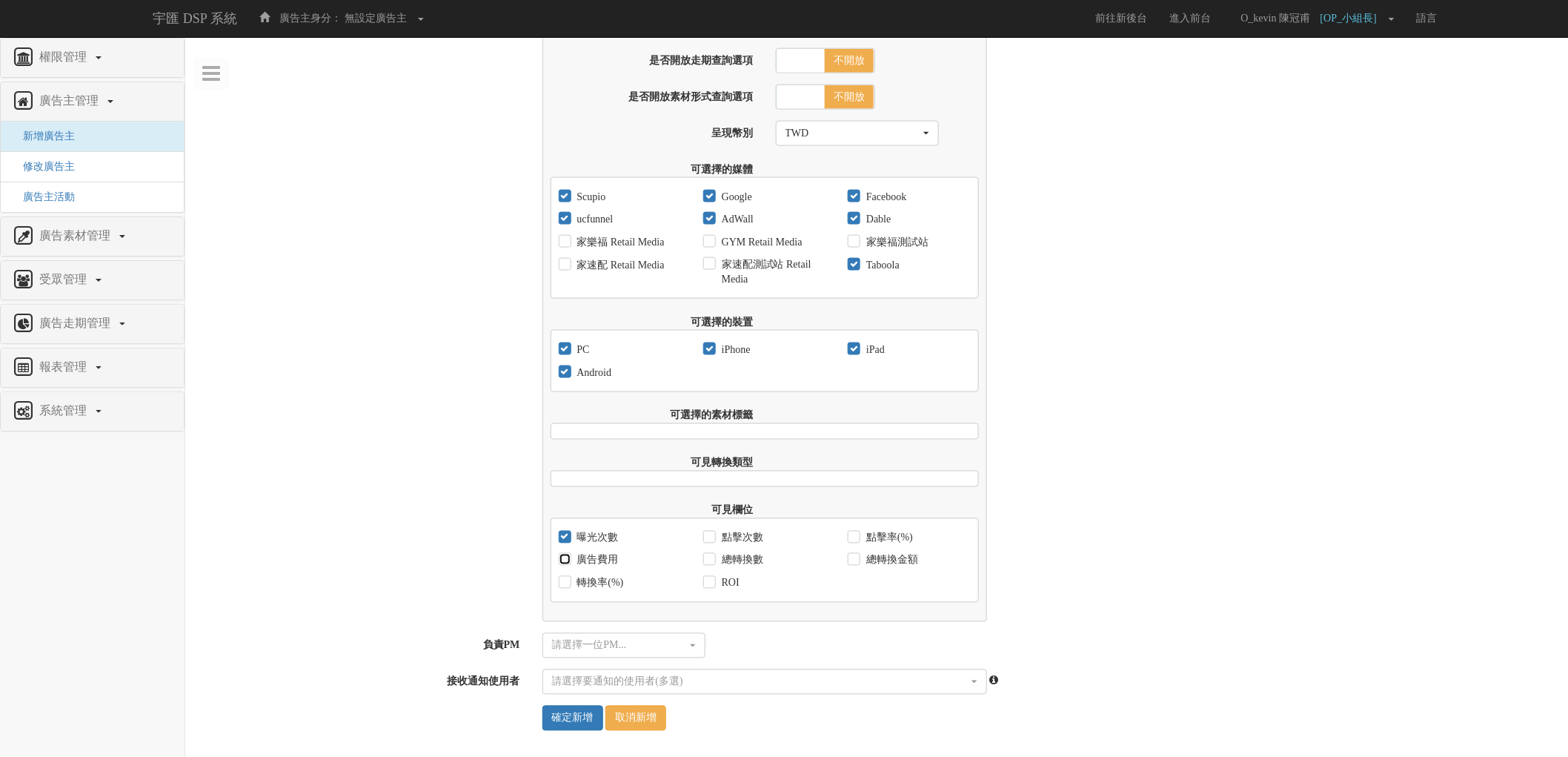
checkbox input "true"
click at [598, 582] on label "轉換率(%)" at bounding box center [599, 583] width 50 height 15
click at [568, 582] on input "轉換率(%)" at bounding box center [563, 583] width 9 height 9
checkbox input "true"
drag, startPoint x: 721, startPoint y: 586, endPoint x: 732, endPoint y: 562, distance: 26.4
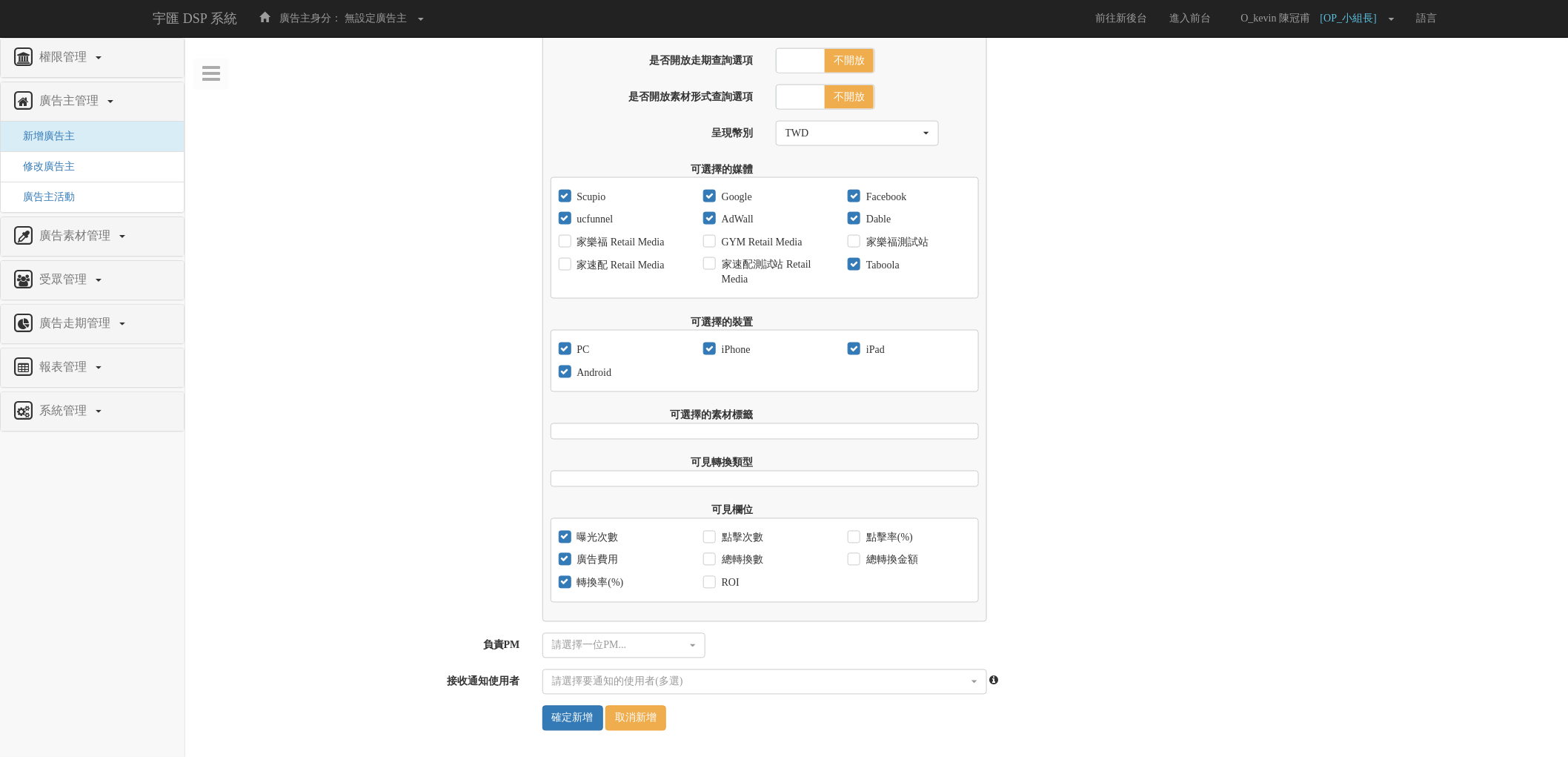
click at [720, 586] on label "ROI" at bounding box center [728, 583] width 21 height 15
click at [713, 586] on input "ROI" at bounding box center [708, 583] width 9 height 9
checkbox input "true"
click at [734, 558] on label "總轉換數" at bounding box center [741, 561] width 45 height 15
click at [713, 558] on input "總轉換數" at bounding box center [708, 561] width 9 height 9
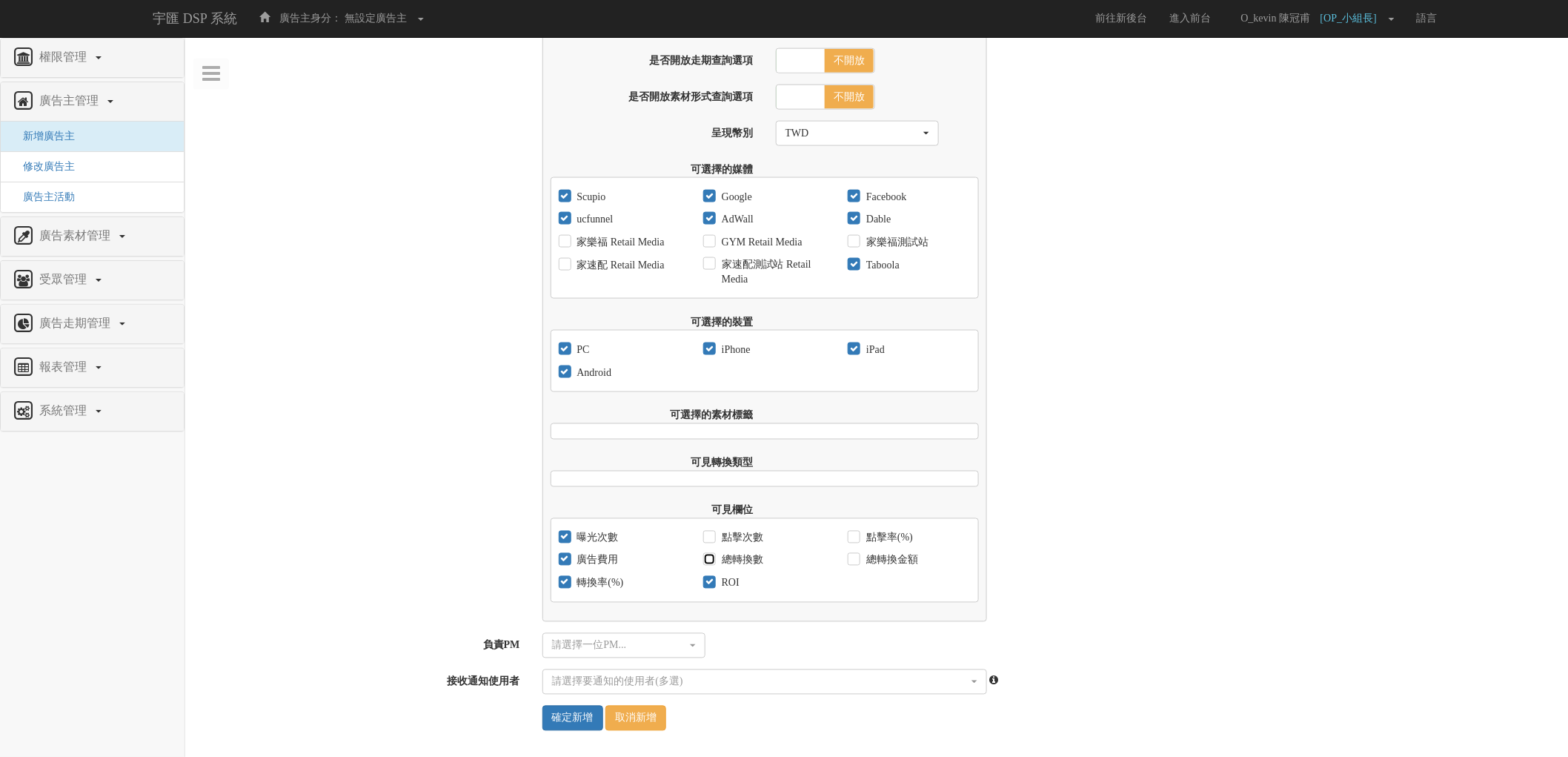
checkbox input "true"
click at [735, 535] on label "點擊次數" at bounding box center [741, 538] width 45 height 15
click at [713, 535] on input "點擊次數" at bounding box center [708, 538] width 9 height 9
checkbox input "true"
click at [872, 535] on label "點擊率(%)" at bounding box center [887, 538] width 50 height 15
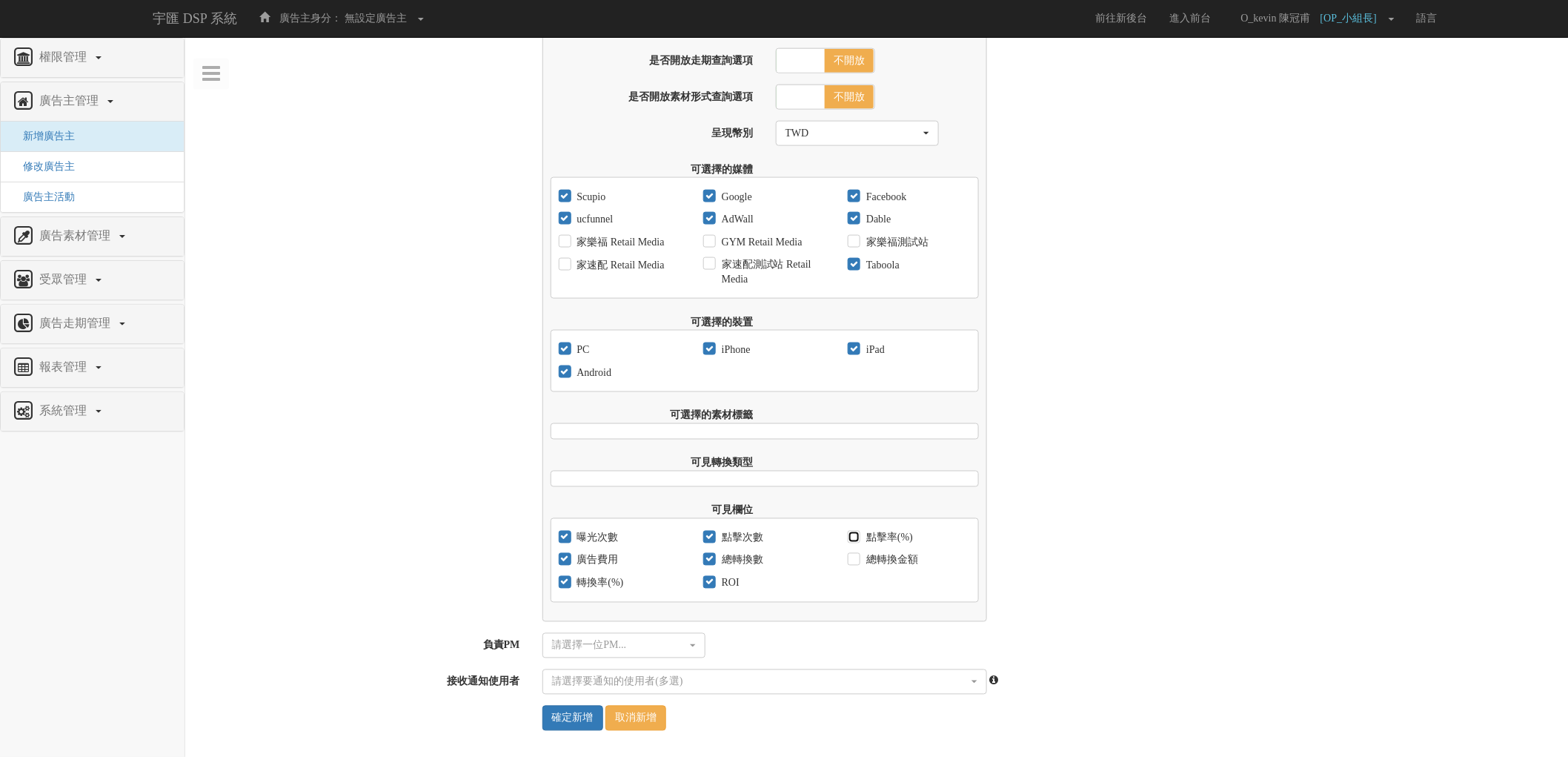
click at [858, 535] on input "點擊率(%)" at bounding box center [852, 538] width 9 height 9
checkbox input "true"
click at [875, 553] on label "總轉換金額" at bounding box center [890, 561] width 56 height 15
click at [858, 556] on input "總轉換金額" at bounding box center [852, 561] width 9 height 9
checkbox input "true"
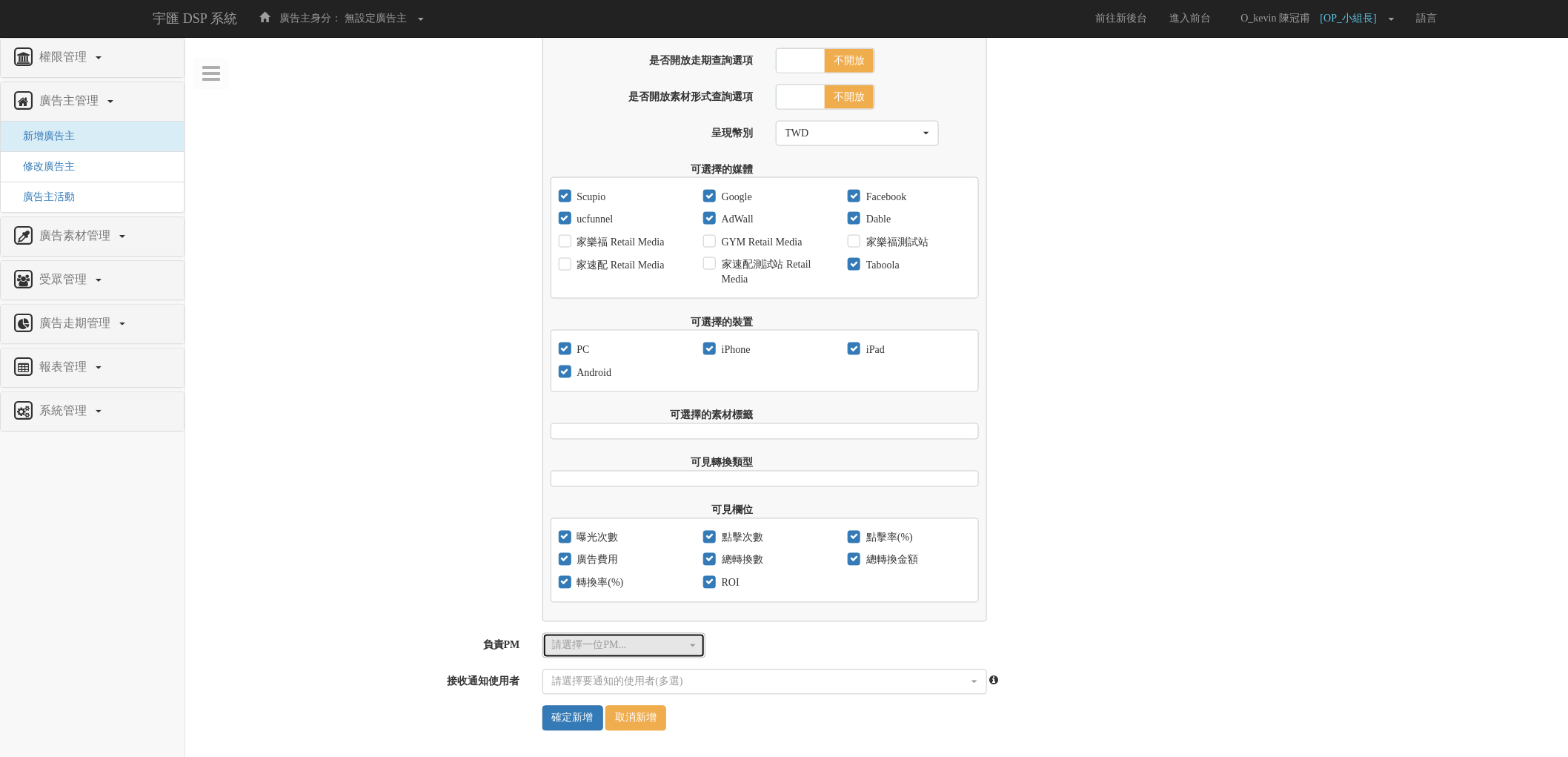
click at [646, 648] on div "請選擇一位PM..." at bounding box center [620, 645] width 135 height 15
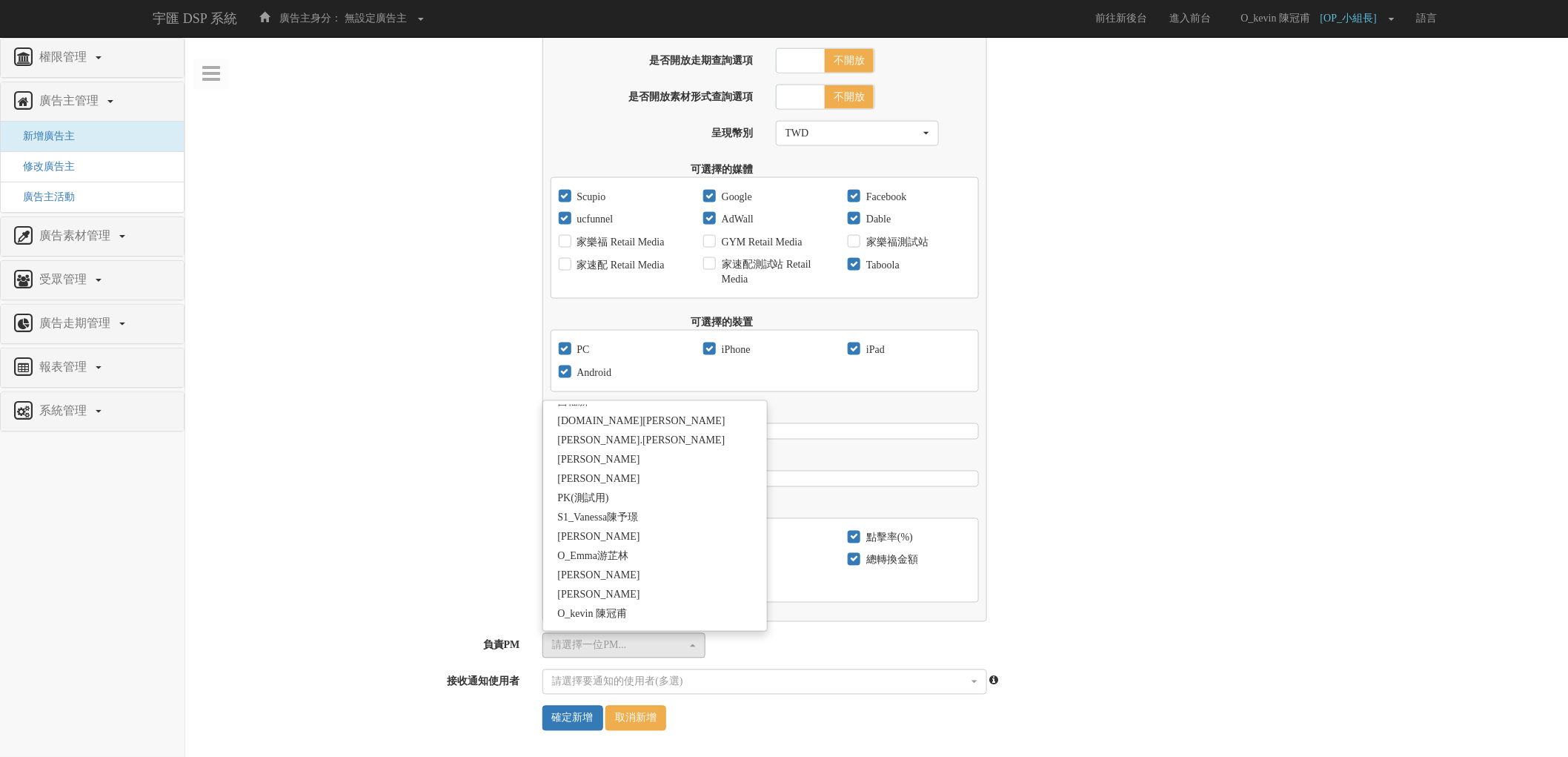
scroll to position [412, 0]
click at [1273, 269] on div "報表可查詢的啟始日期 2017-09-01 限制報表可查詢結束日期 是 否 報表可查詢的結束日期 是否優先使用Facebook資料 是 否 是否開放走期查詢選…" at bounding box center [1050, 276] width 1038 height 691
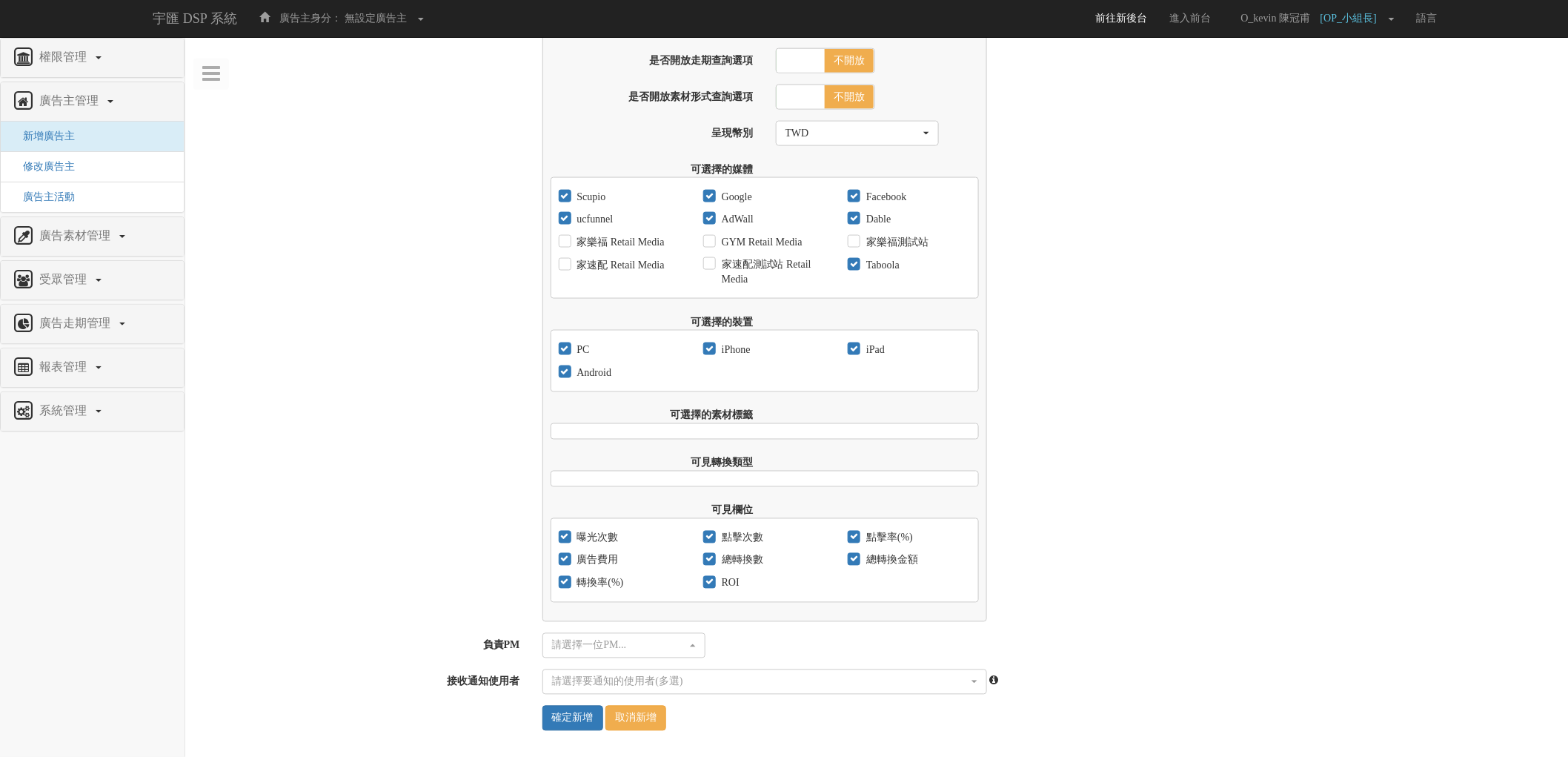
scroll to position [406, 0]
click at [660, 638] on div "請選擇一位PM..." at bounding box center [620, 645] width 135 height 15
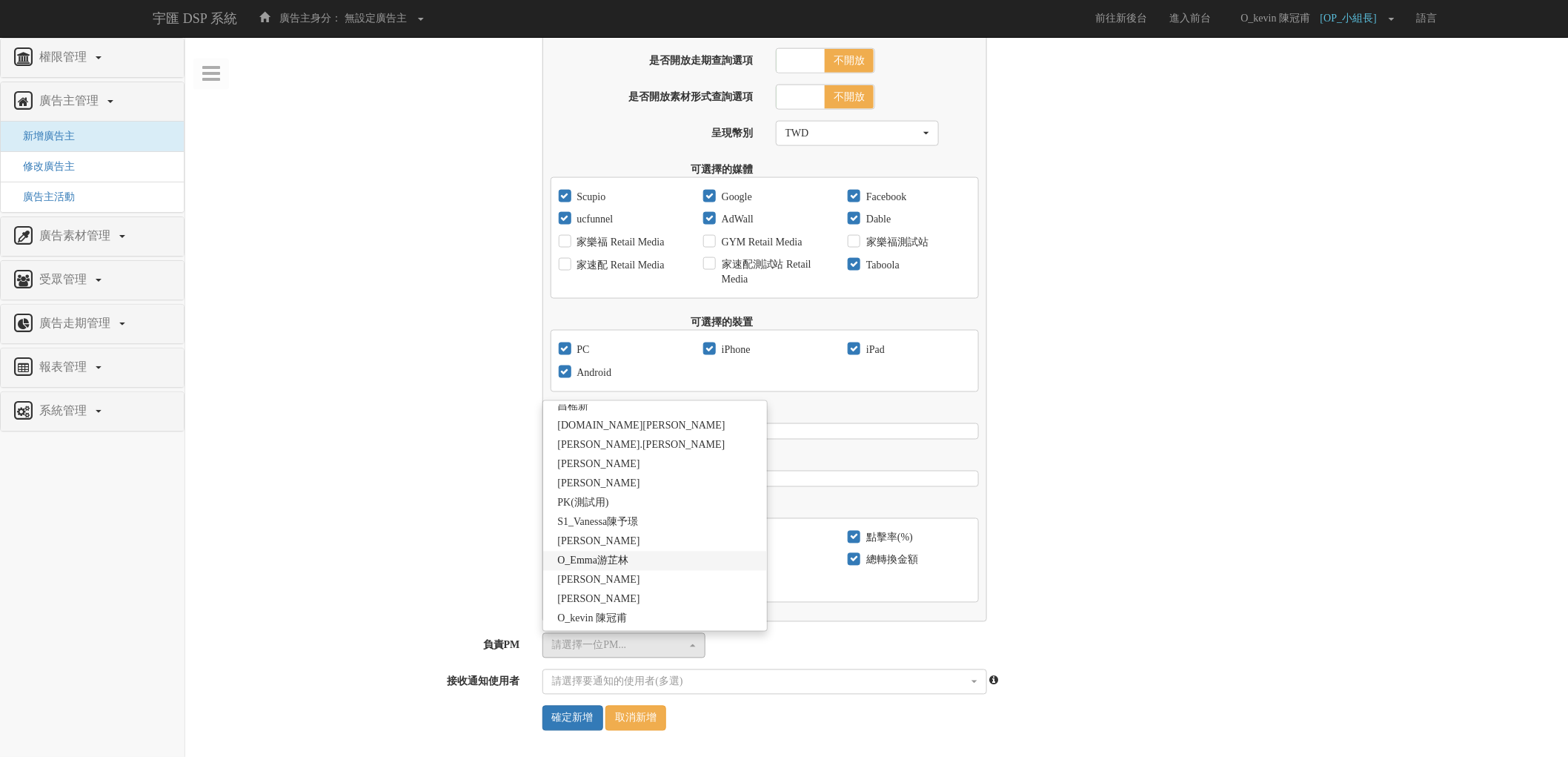
scroll to position [494, 0]
click at [658, 547] on link "O_Emma游芷林" at bounding box center [655, 557] width 225 height 20
select select "3c984f6a-4b77-49d4-a302-679161b3b0d3"
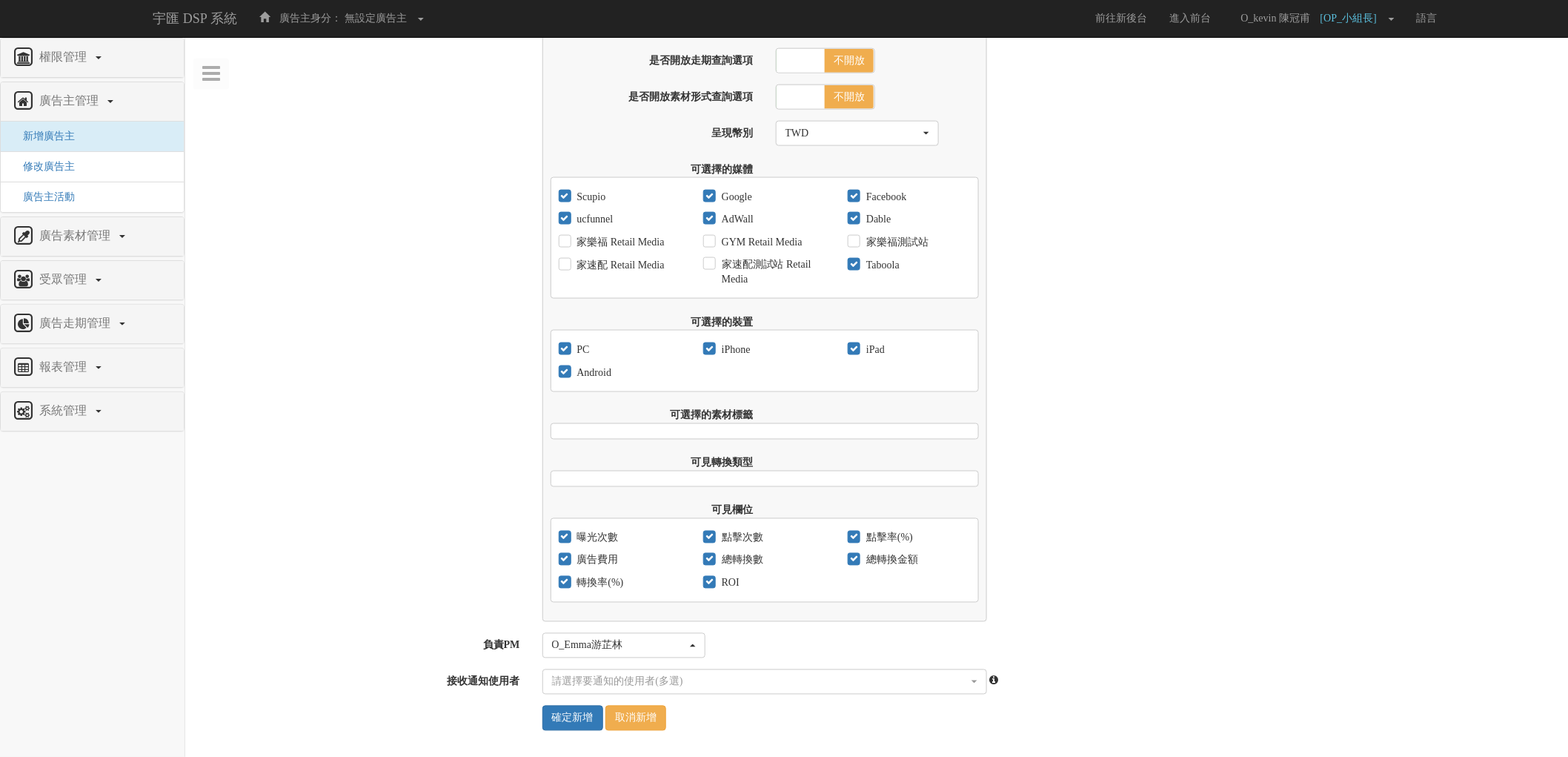
click at [394, 480] on div "前台廣告成效報表設定 報表可查詢的啟始日期 2017-09-01 限制報表可查詢結束日期 是 否 報表可查詢的結束日期 是否優先使用Facebook資料 是 …" at bounding box center [876, 276] width 1383 height 691
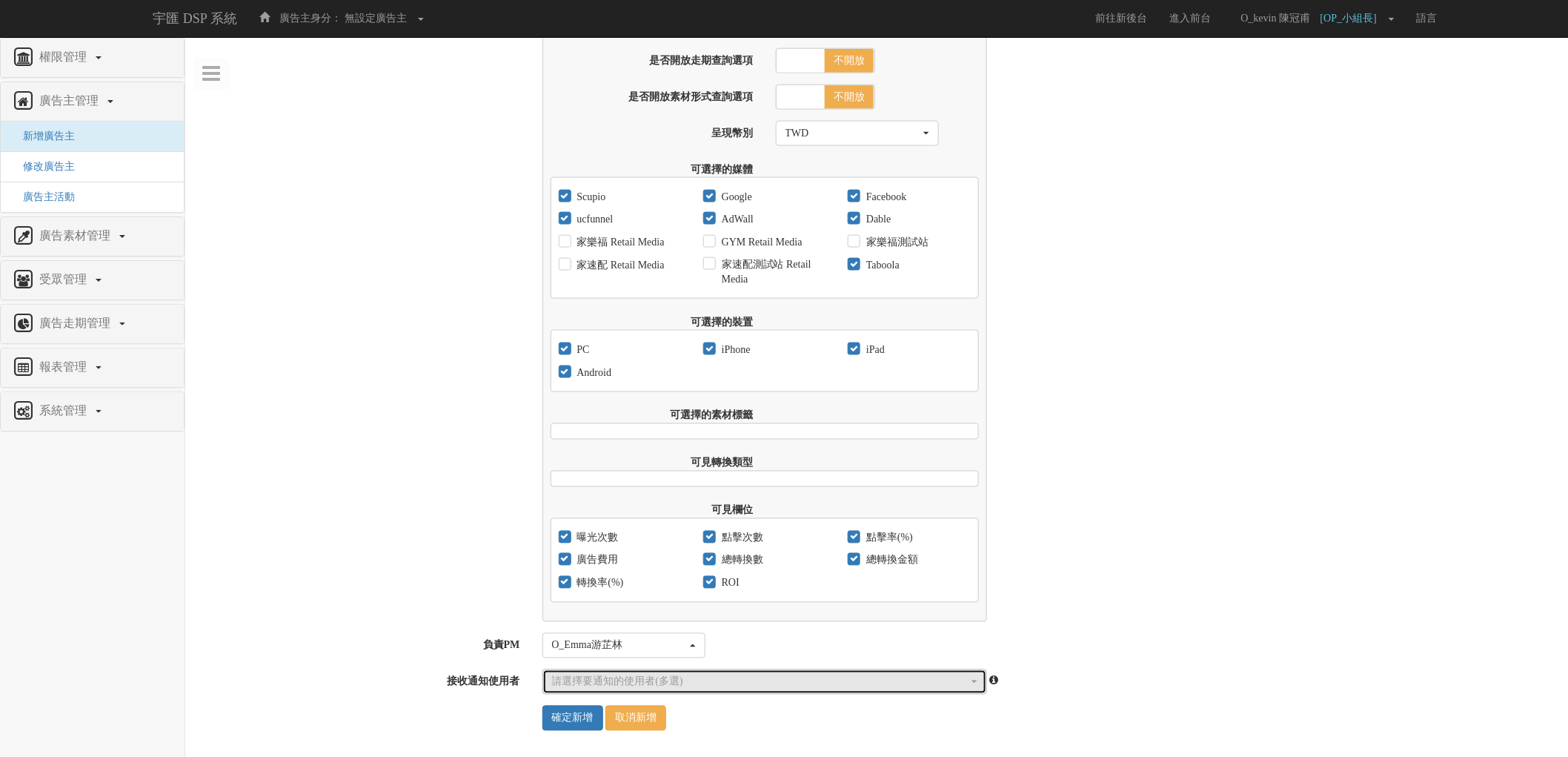
click at [728, 678] on div "請選擇要通知的使用者(多選)" at bounding box center [761, 682] width 416 height 15
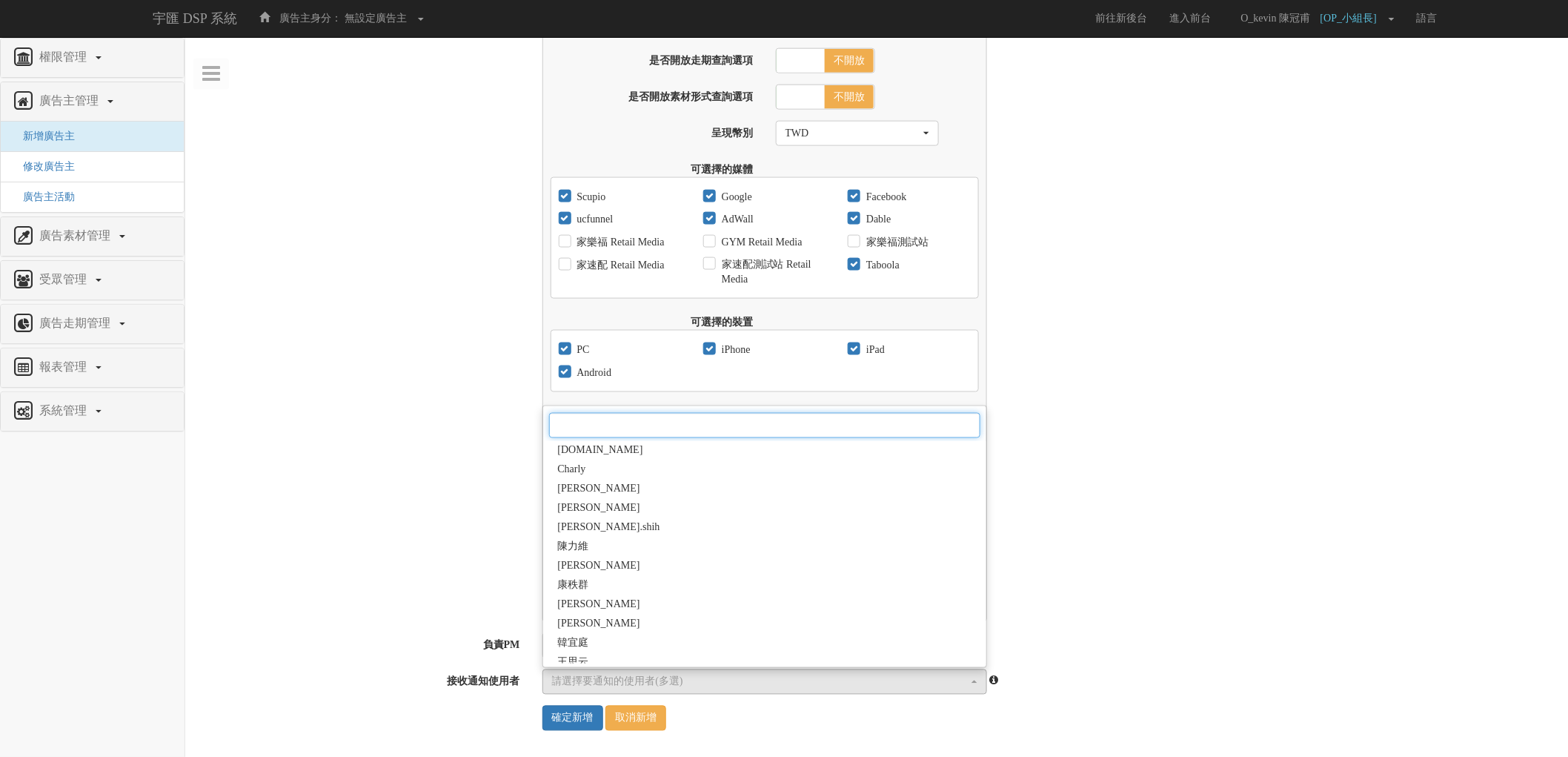
click at [705, 419] on input "Search" at bounding box center [764, 426] width 431 height 25
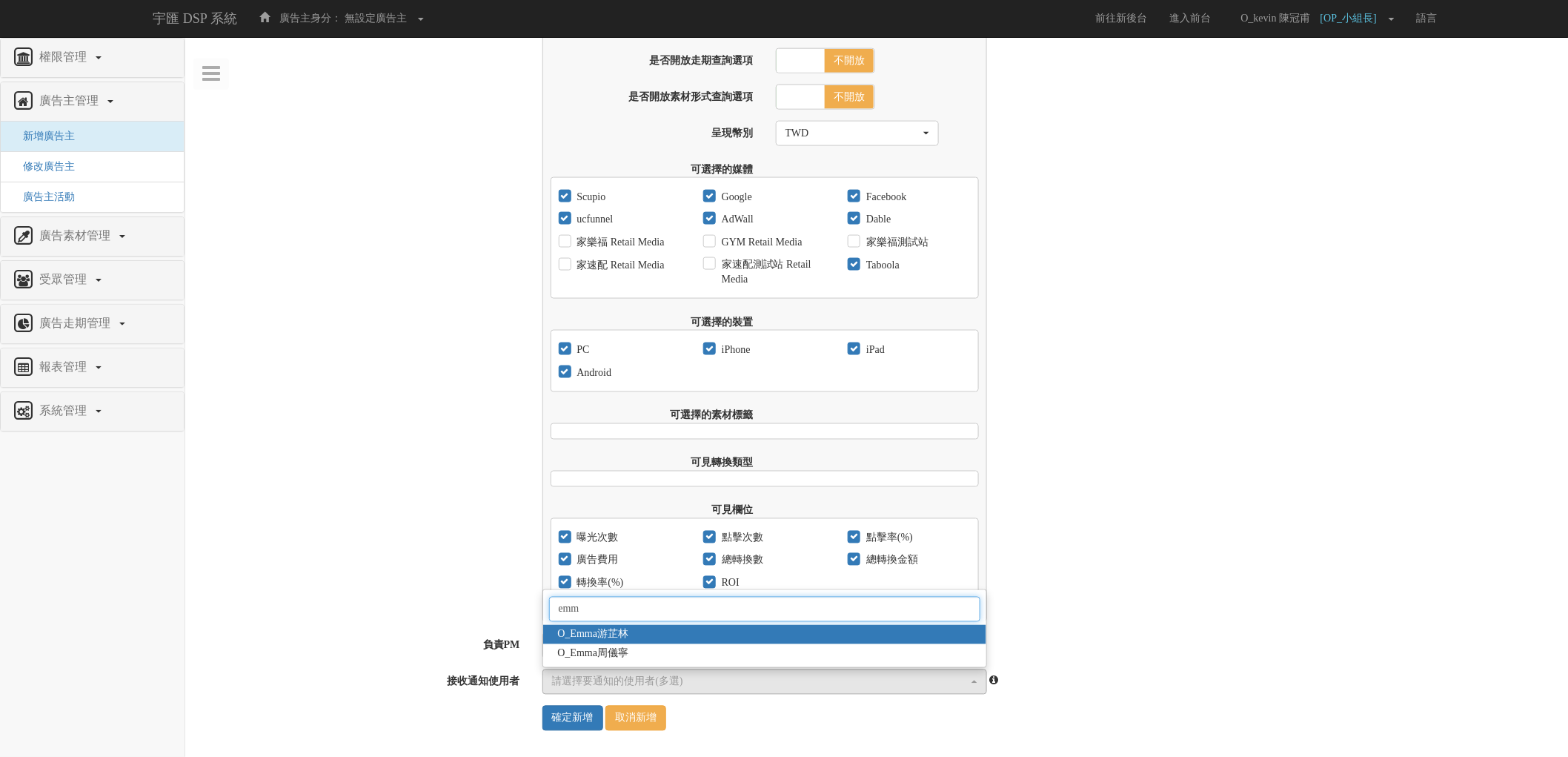
type input "emma"
select select "3c984f6a-4b77-49d4-a302-679161b3b0d3"
type input "emma"
click at [1127, 497] on div "報表可查詢的啟始日期 2017-09-01 限制報表可查詢結束日期 是 否 報表可查詢的結束日期 是否優先使用Facebook資料 是 否 是否開放走期查詢選…" at bounding box center [1050, 276] width 1038 height 691
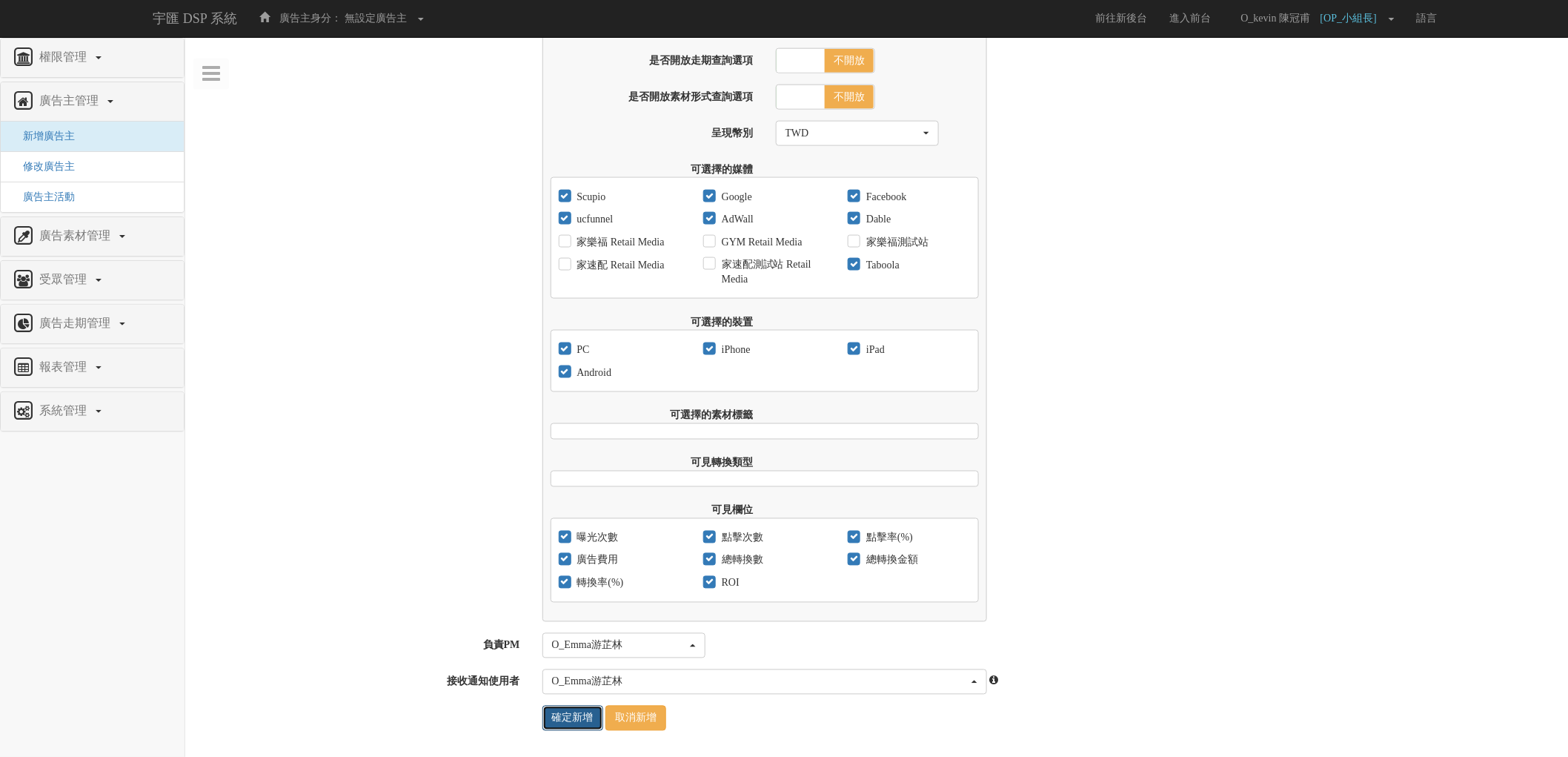
click at [546, 720] on input "確定新增" at bounding box center [573, 719] width 61 height 25
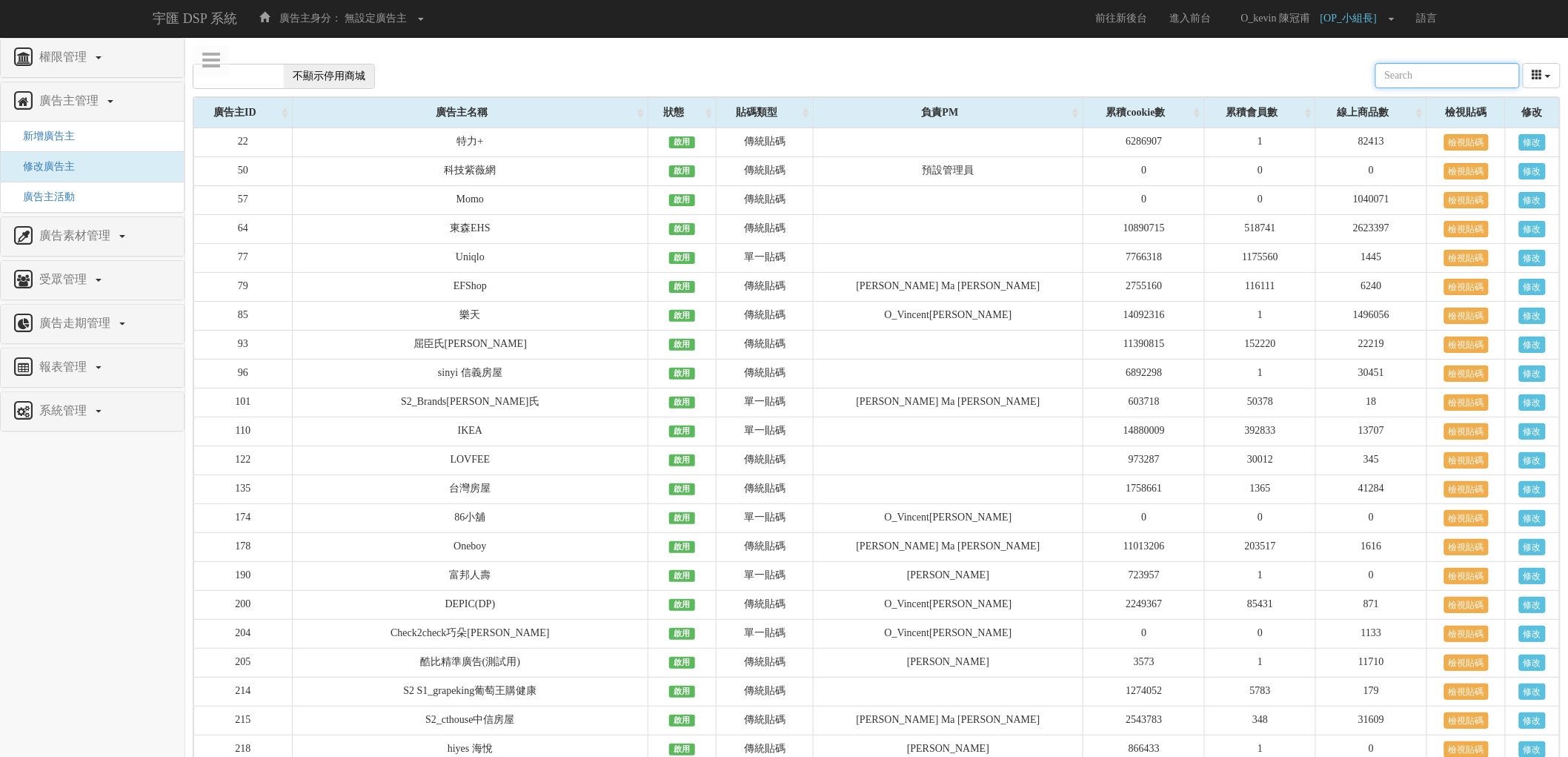
click at [1433, 77] on input "text" at bounding box center [1448, 76] width 145 height 25
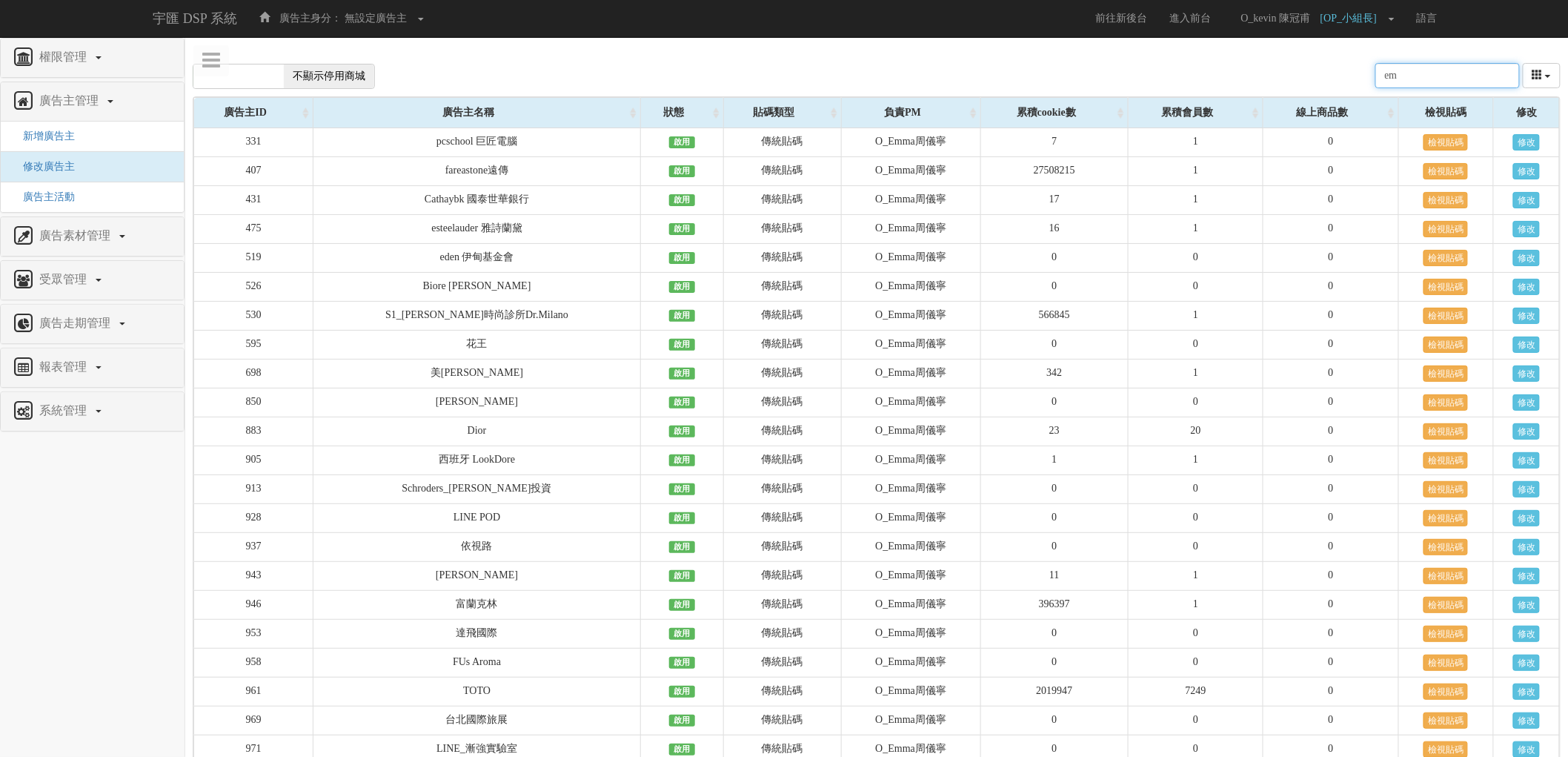
type input "e"
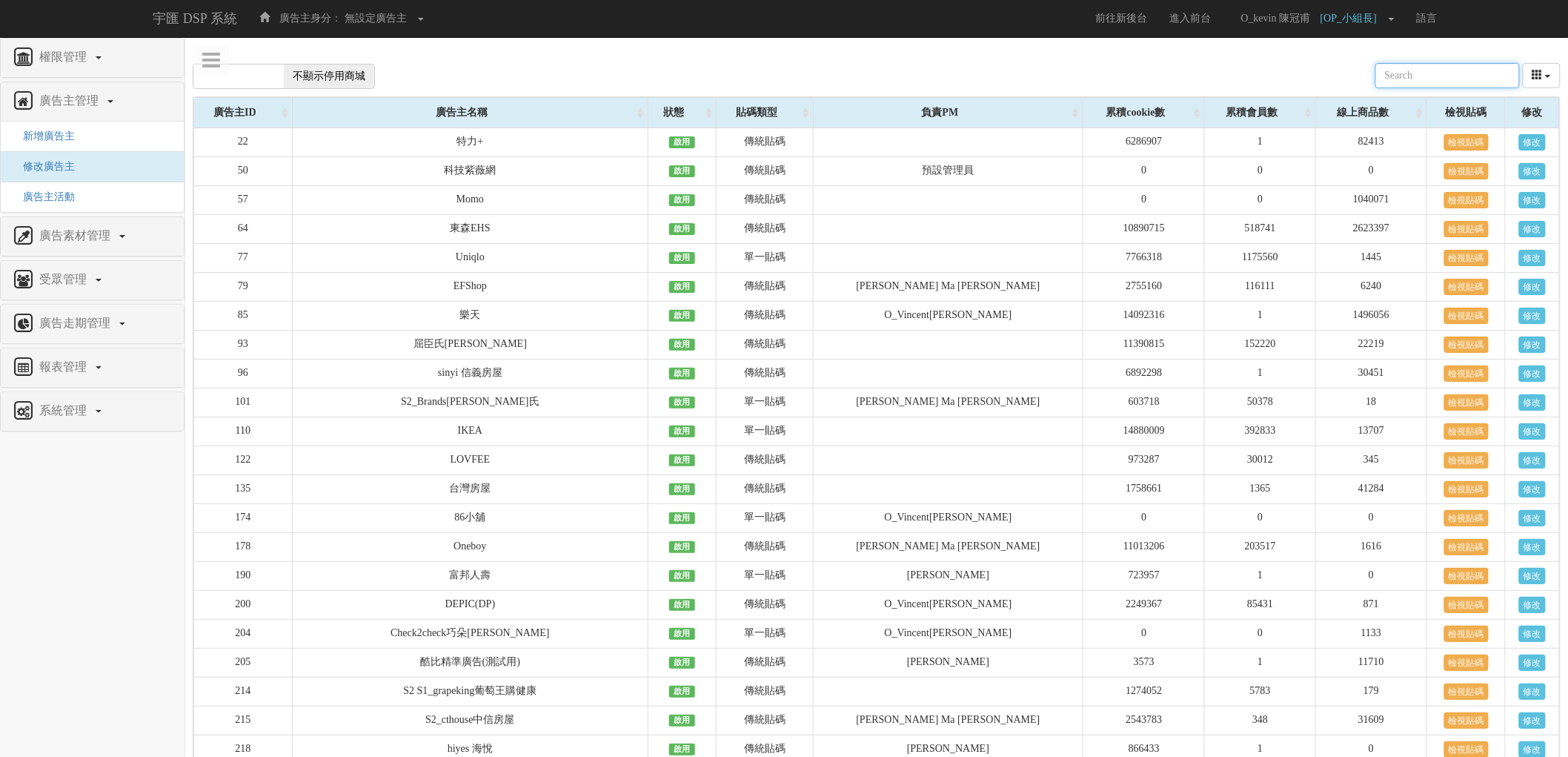
type input "y"
type input "ㄑ"
type input "x"
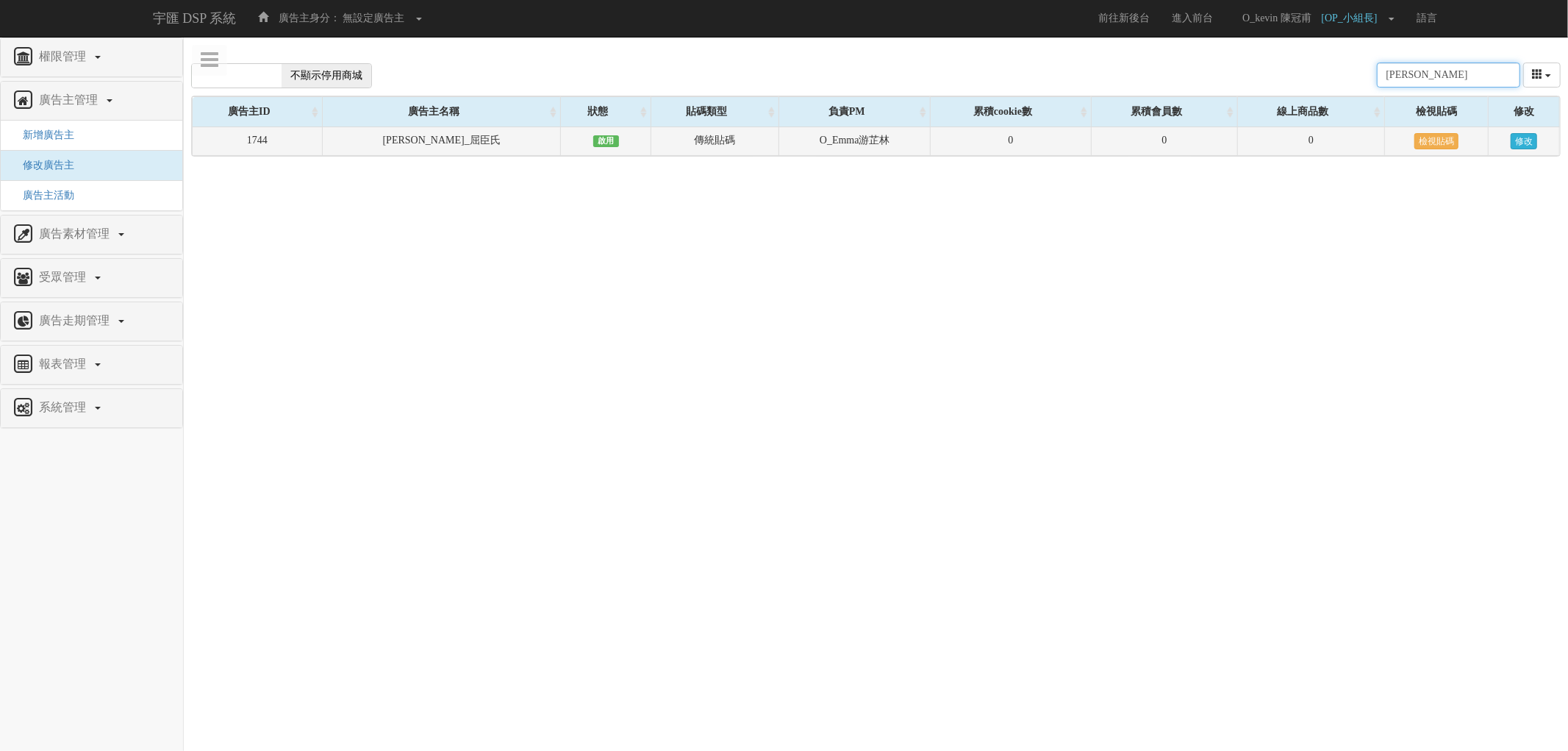
type input "[PERSON_NAME]"
click at [1525, 144] on link "修改" at bounding box center [1524, 141] width 26 height 16
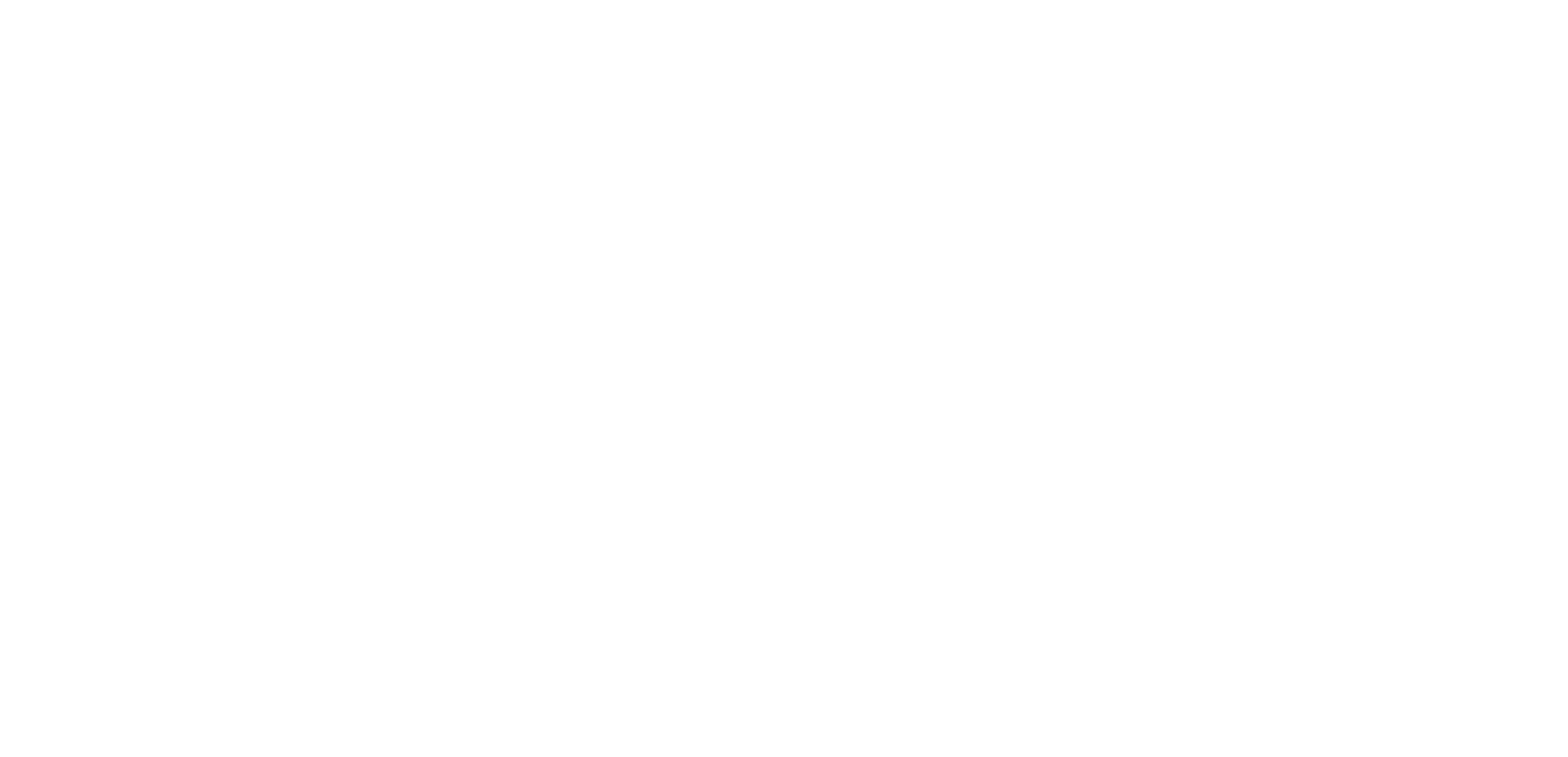
select select "3c984f6a-4b77-49d4-a302-679161b3b0d3"
select select
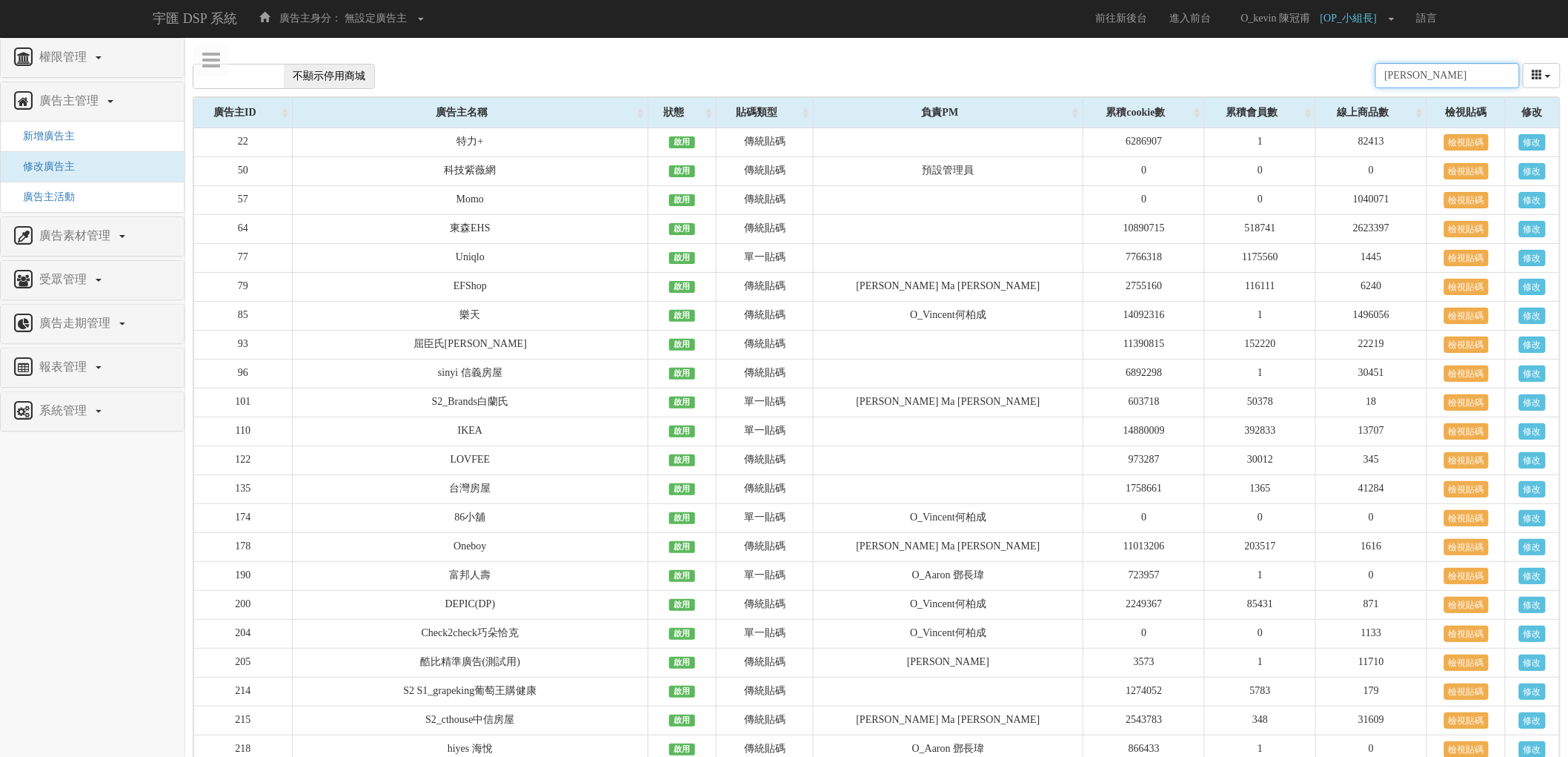
click at [1421, 73] on input "李" at bounding box center [1448, 76] width 145 height 25
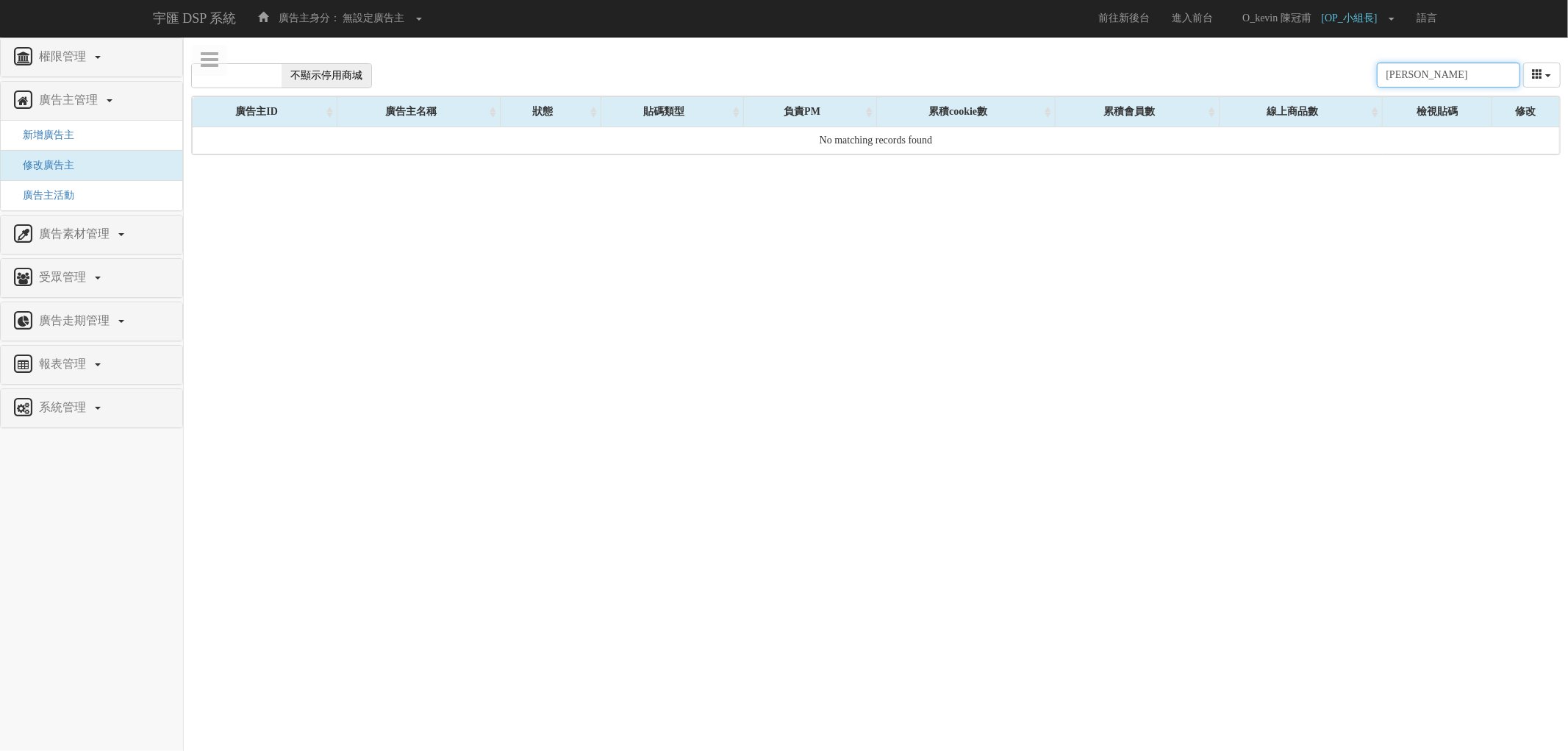
type input "李施"
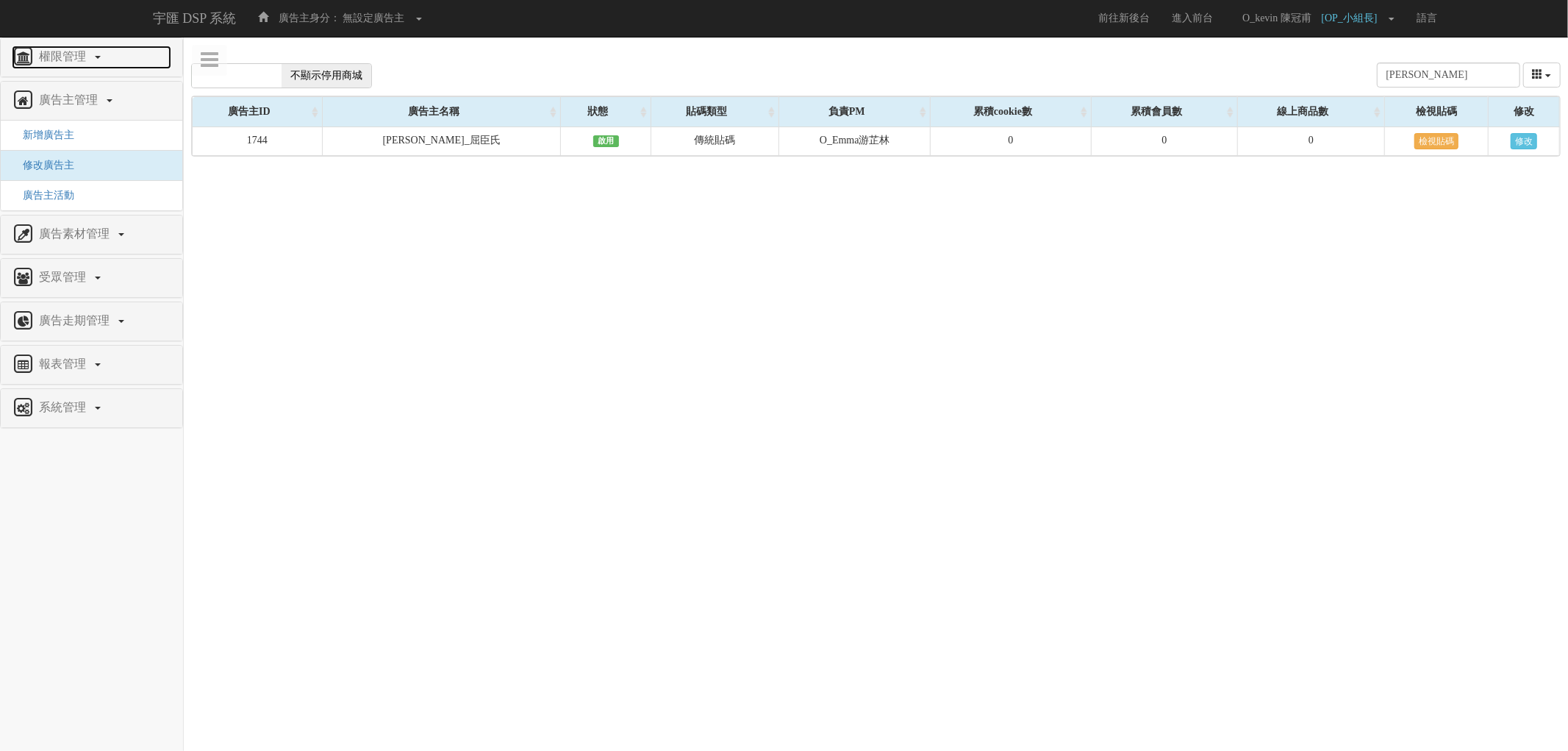
click at [100, 53] on link "權限管理" at bounding box center [92, 57] width 160 height 23
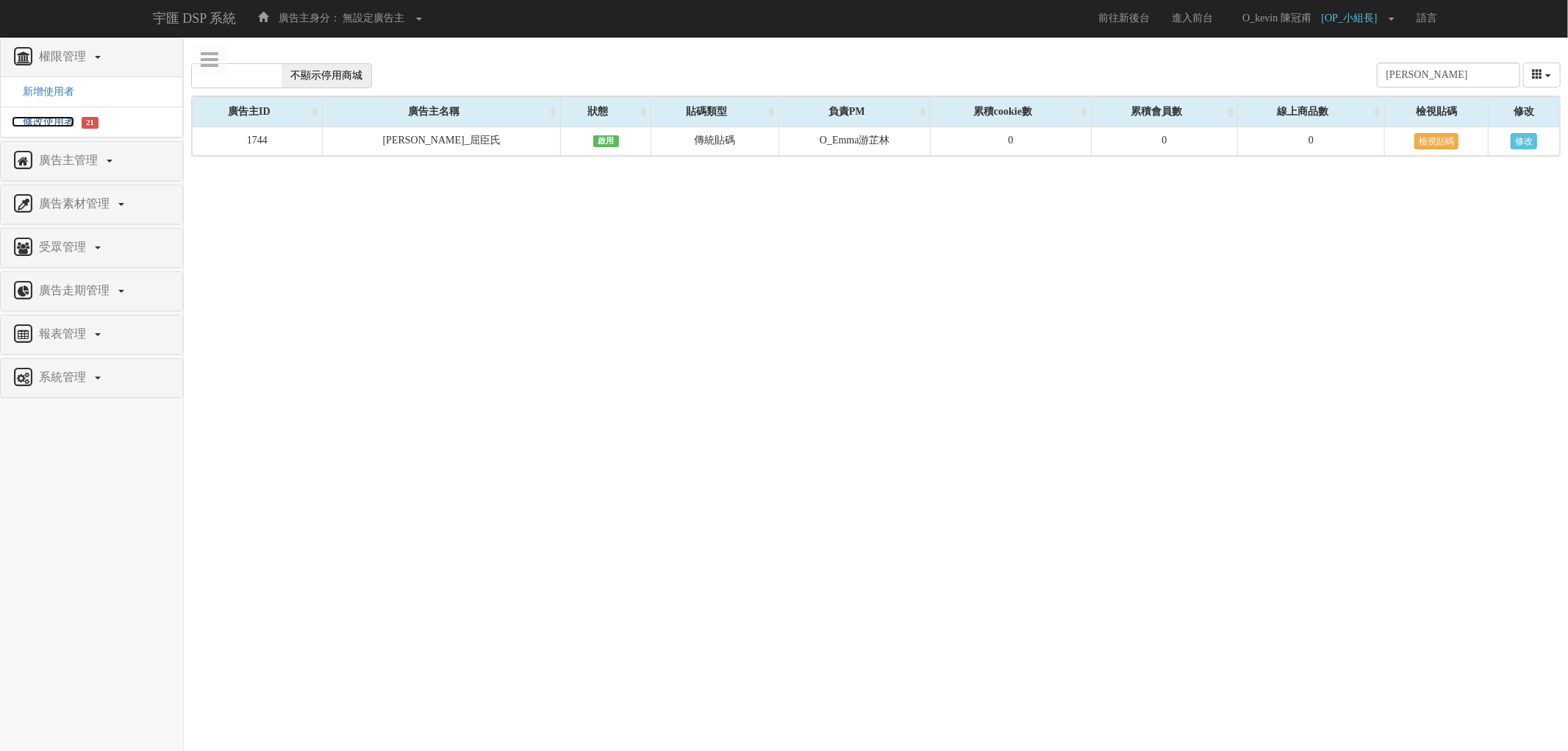
click at [41, 118] on span "修改使用者" at bounding box center [43, 122] width 63 height 11
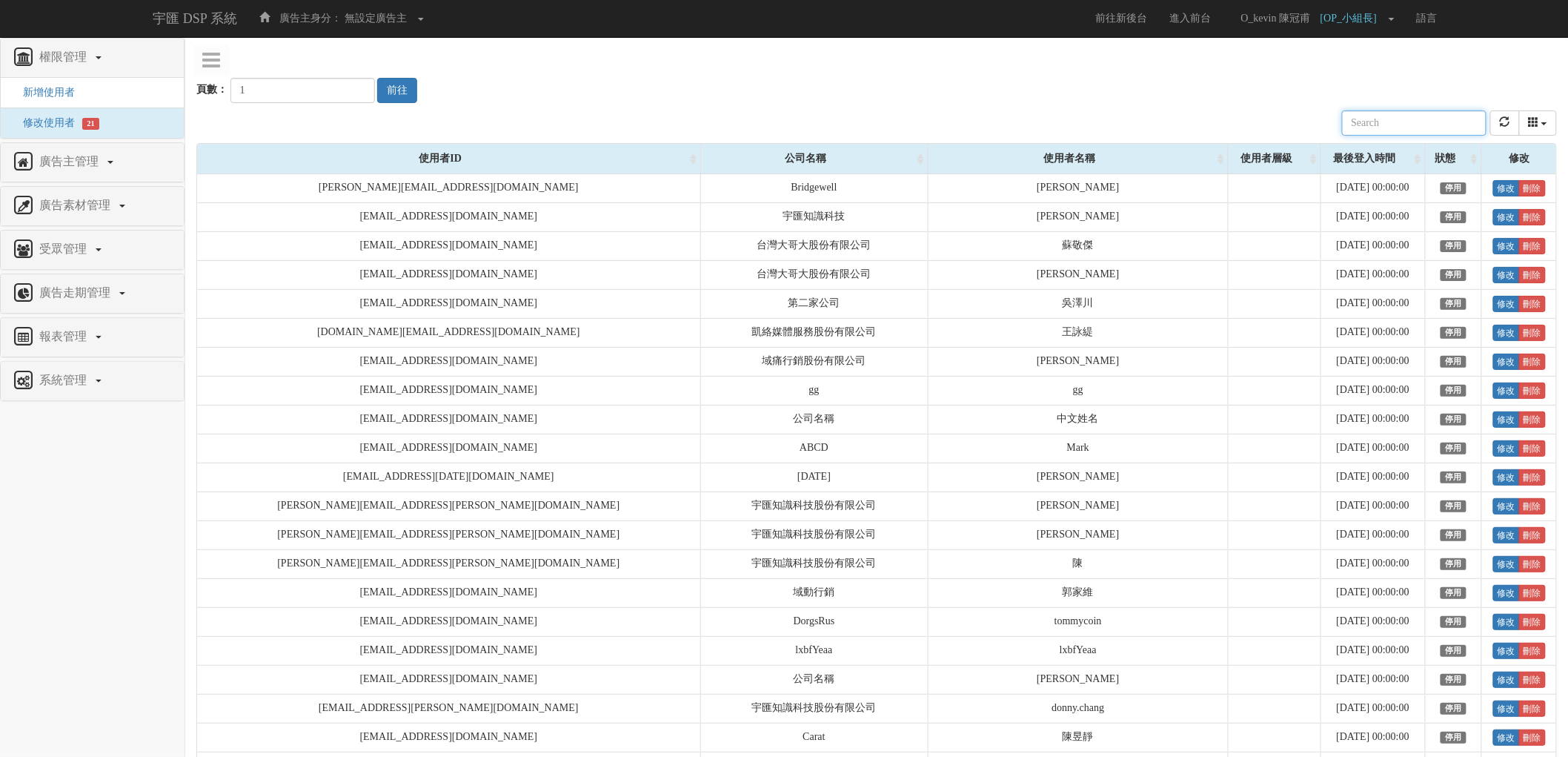
click at [1420, 127] on input "text" at bounding box center [1414, 123] width 145 height 25
type input "ㄇ"
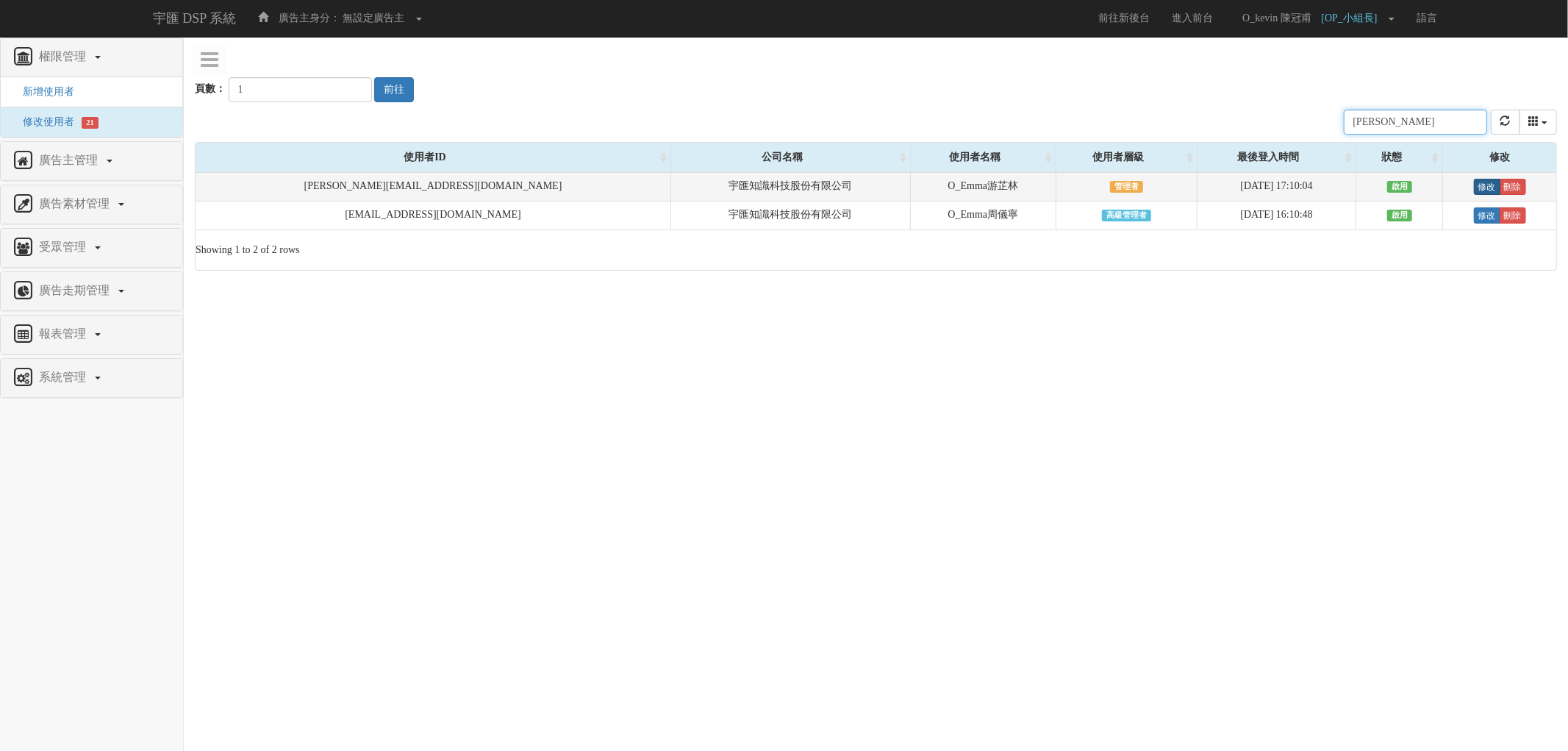
type input "emma"
click at [1474, 186] on link "修改" at bounding box center [1487, 186] width 26 height 16
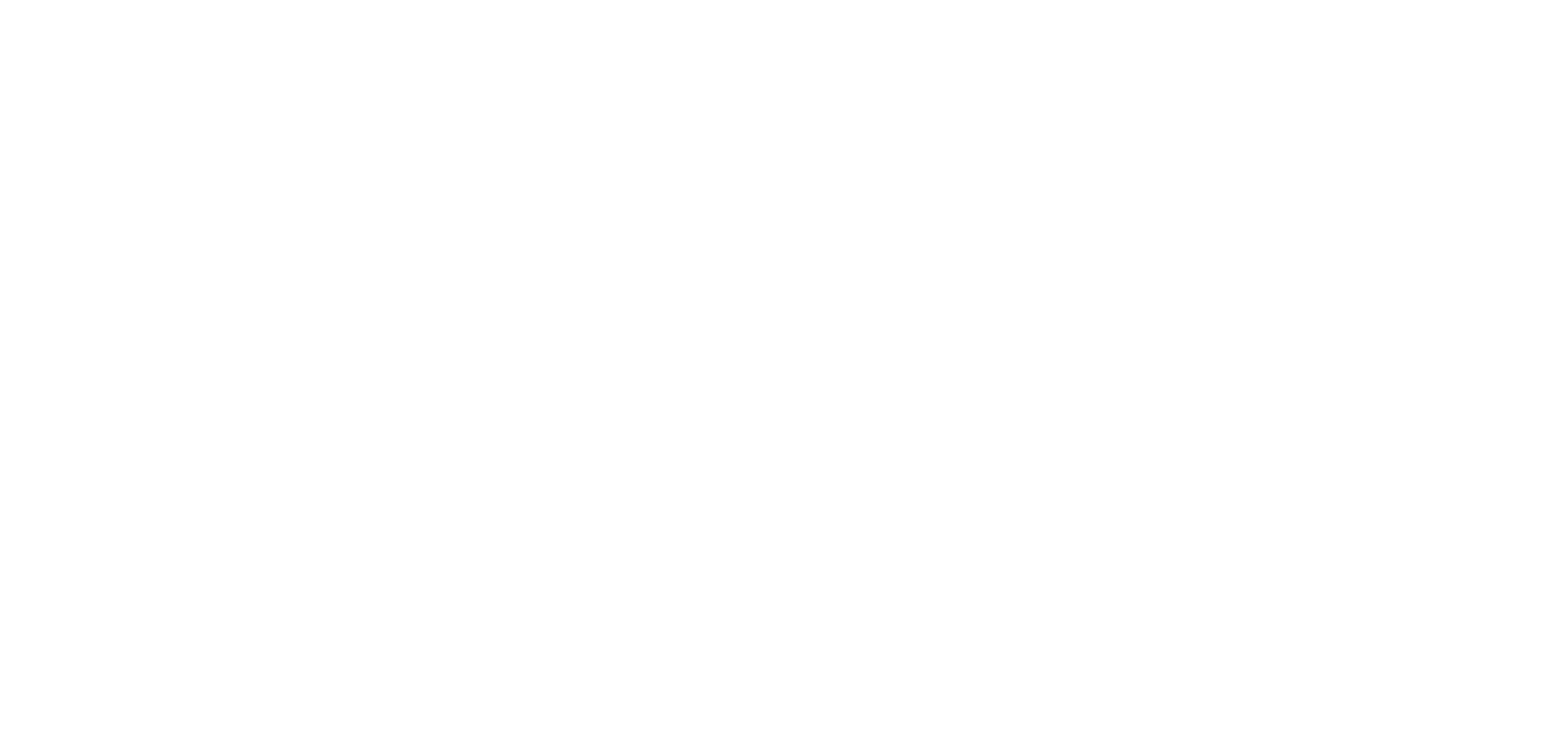
select select "Manager"
select select "16"
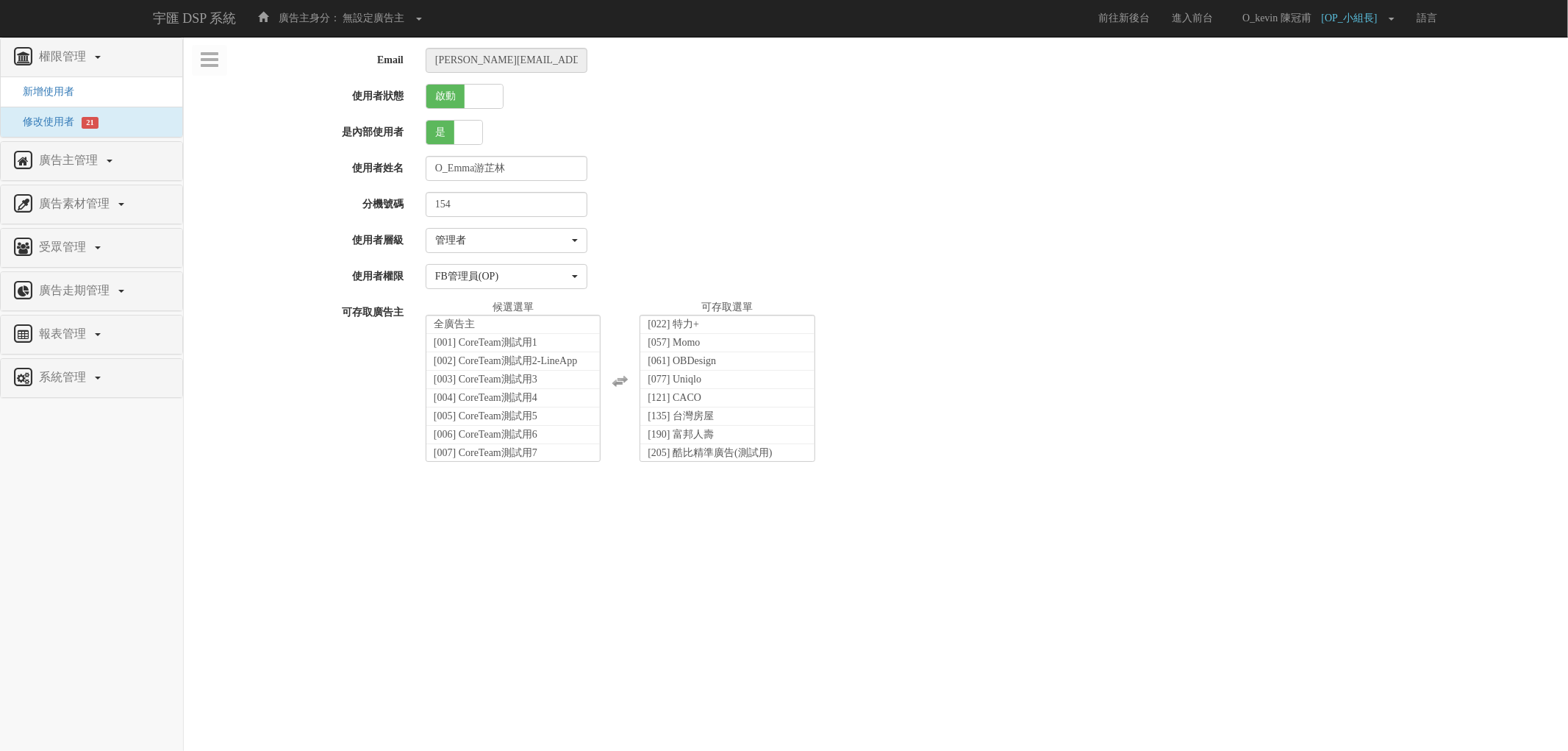
scroll to position [274, 0]
click at [923, 238] on div "請選擇一個使用者層級... 高級管理者 管理者 使用者 管理者" at bounding box center [991, 241] width 1153 height 25
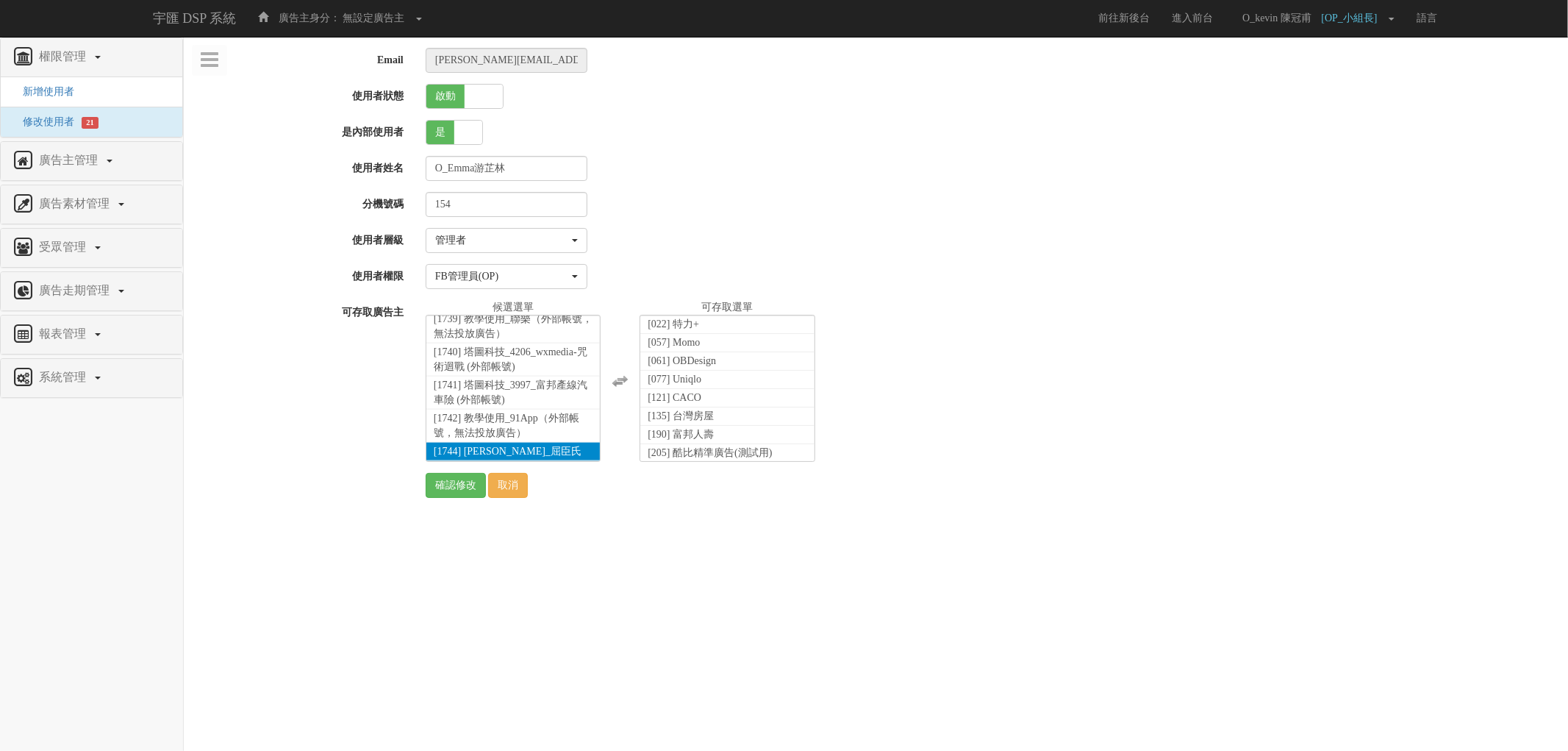
click at [562, 456] on li "[1744] [PERSON_NAME]_屈臣氏" at bounding box center [513, 452] width 174 height 19
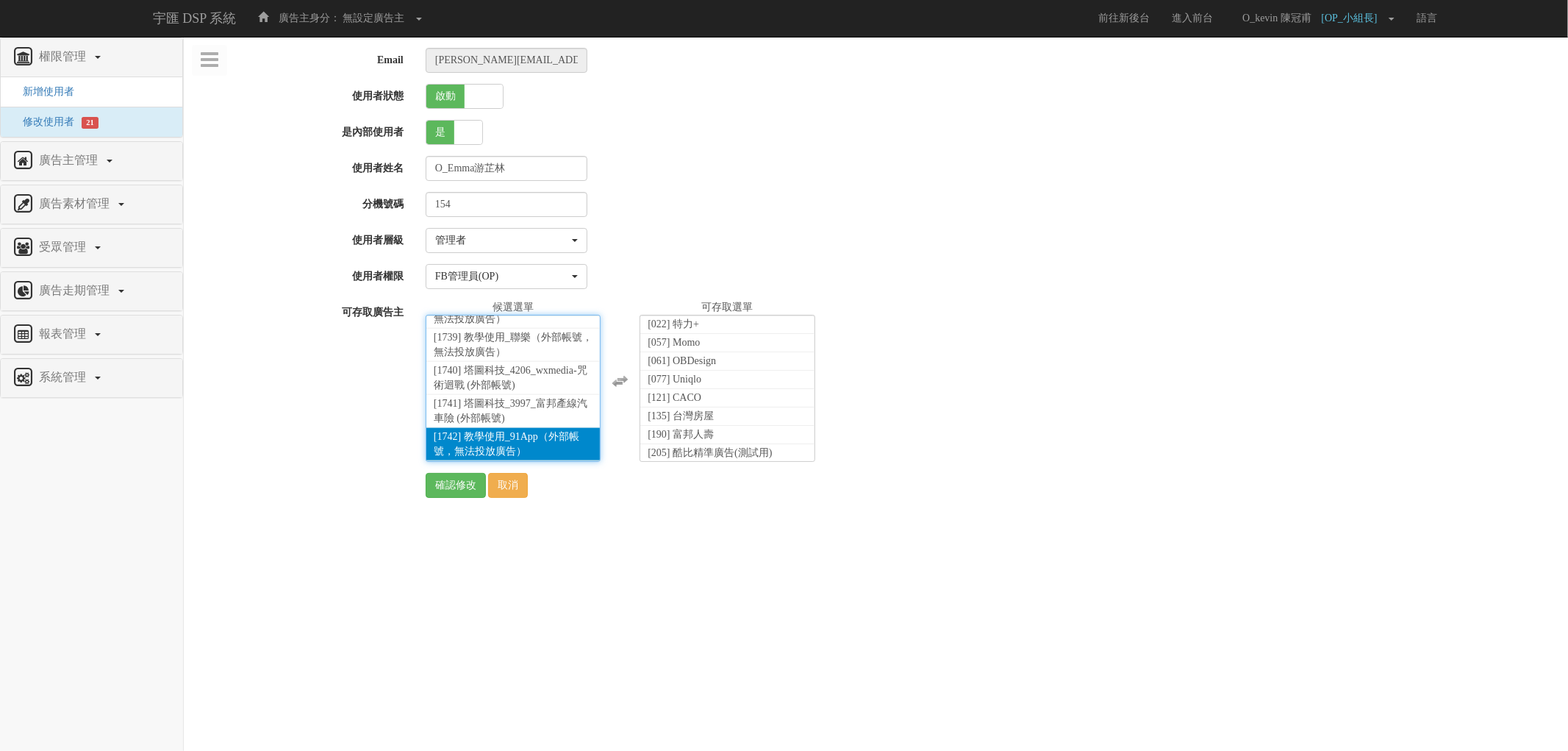
scroll to position [322, 0]
click at [460, 483] on input "確認修改" at bounding box center [456, 485] width 61 height 25
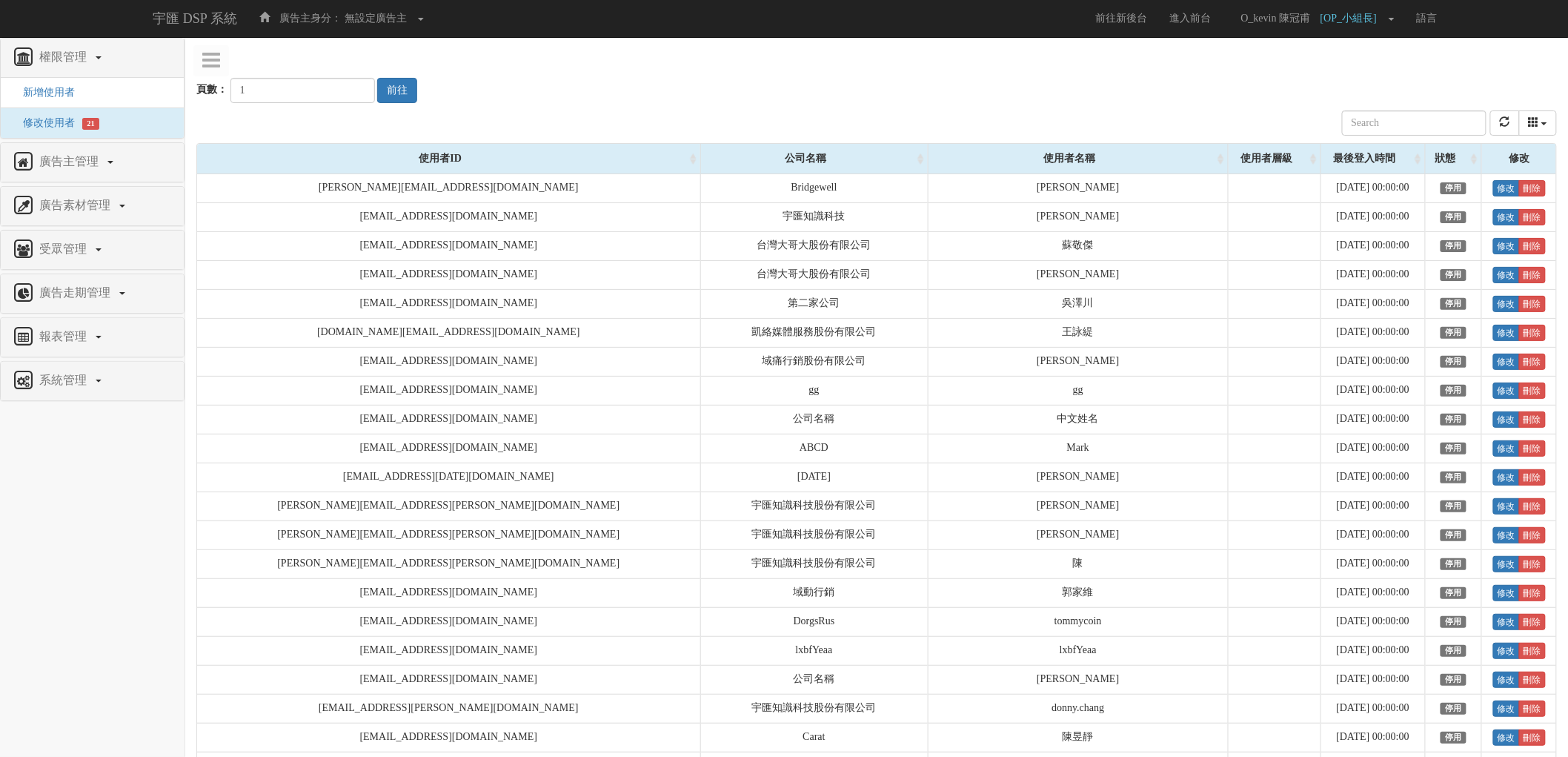
click at [161, 445] on nav "權限管理 新增使用者 修改使用者 21 廣告主管理 新增廣告主 修改廣告主 廣告主活動 廣告素材管理 廣告素材 素材預約變更 自訂貨架商品 受眾管理 Ip 群…" at bounding box center [92, 397] width 185 height 719
click at [151, 508] on nav "權限管理 新增使用者 修改使用者 21 廣告主管理 新增廣告主 修改廣告主 廣告主活動 廣告素材管理 廣告素材 素材預約變更 自訂貨架商品 受眾管理 Ip 群…" at bounding box center [92, 397] width 185 height 719
click at [176, 583] on nav "權限管理 新增使用者 修改使用者 21 廣告主管理 新增廣告主 修改廣告主 廣告主活動 廣告素材管理 廣告素材 素材預約變更 自訂貨架商品 受眾管理 Ip 群…" at bounding box center [92, 397] width 185 height 719
click at [1206, 61] on div "頁數： 1 前往" at bounding box center [876, 76] width 1361 height 55
click at [135, 463] on nav "權限管理 新增使用者 修改使用者 21 廣告主管理 新增廣告主 修改廣告主 廣告主活動 廣告素材管理 廣告素材 素材預約變更 自訂貨架商品 受眾管理 Ip 群…" at bounding box center [92, 397] width 185 height 719
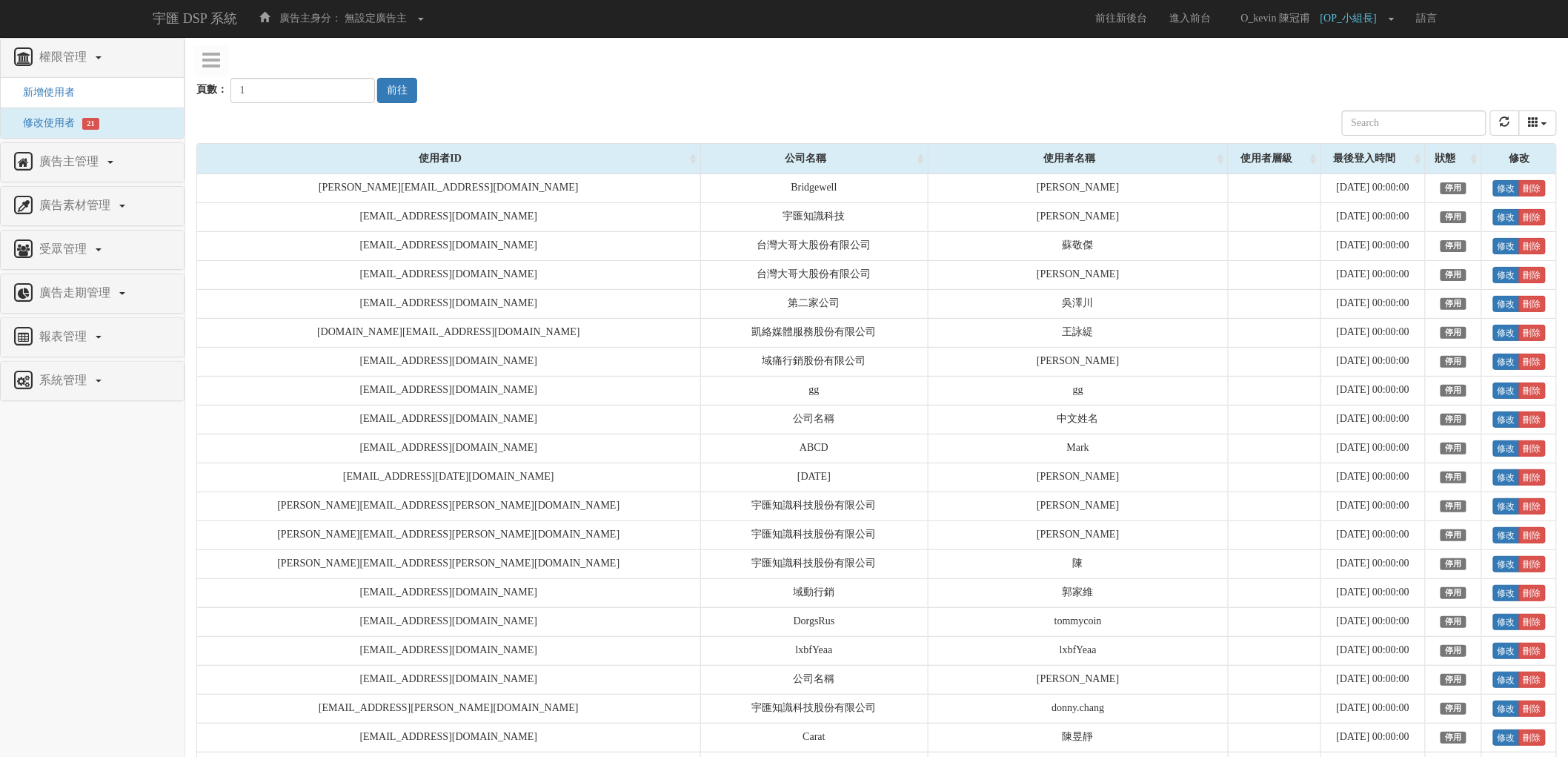
click at [142, 500] on nav "權限管理 新增使用者 修改使用者 21 廣告主管理 新增廣告主 修改廣告主 廣告主活動 廣告素材管理 廣告素材 素材預約變更 自訂貨架商品 受眾管理 Ip 群…" at bounding box center [92, 397] width 185 height 719
click at [173, 498] on nav "權限管理 新增使用者 修改使用者 21 廣告主管理 新增廣告主 修改廣告主 廣告主活動 廣告素材管理 廣告素材 素材預約變更 自訂貨架商品 受眾管理 Ip 群…" at bounding box center [92, 397] width 185 height 719
